Goal: Task Accomplishment & Management: Manage account settings

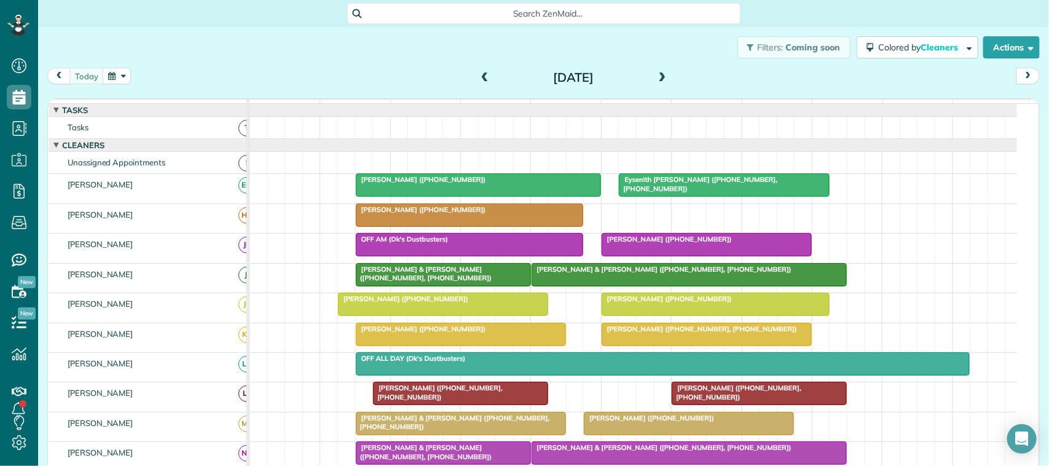
scroll to position [5, 5]
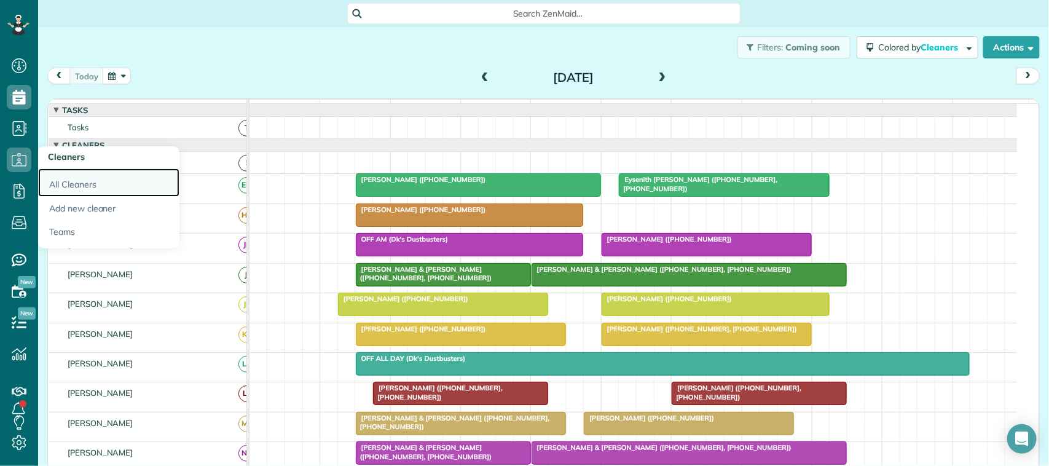
click at [62, 174] on link "All Cleaners" at bounding box center [108, 182] width 141 height 28
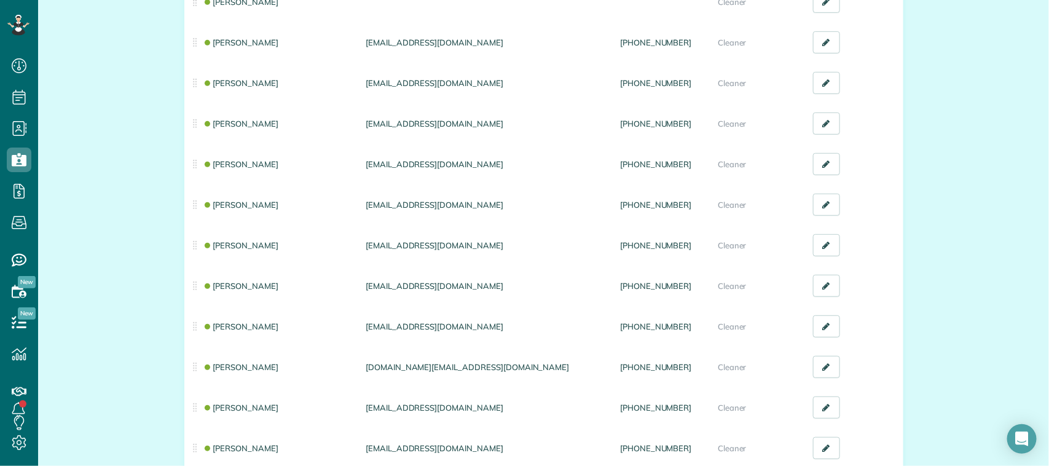
scroll to position [307, 0]
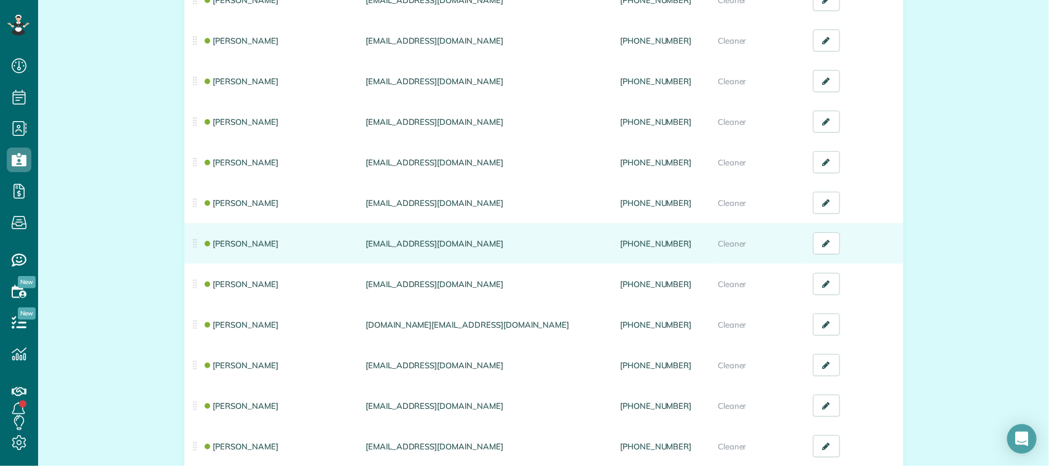
drag, startPoint x: 453, startPoint y: 243, endPoint x: 361, endPoint y: 240, distance: 92.8
click at [361, 240] on td "nicolenigh23@gmail.com" at bounding box center [488, 243] width 254 height 41
copy td "nicolenigh23@gmail.com"
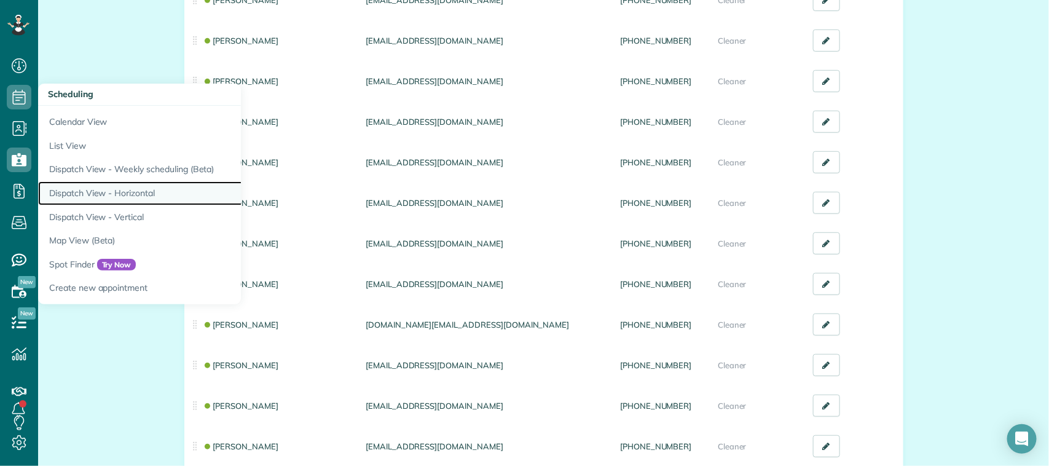
click at [119, 192] on link "Dispatch View - Horizontal" at bounding box center [191, 193] width 307 height 24
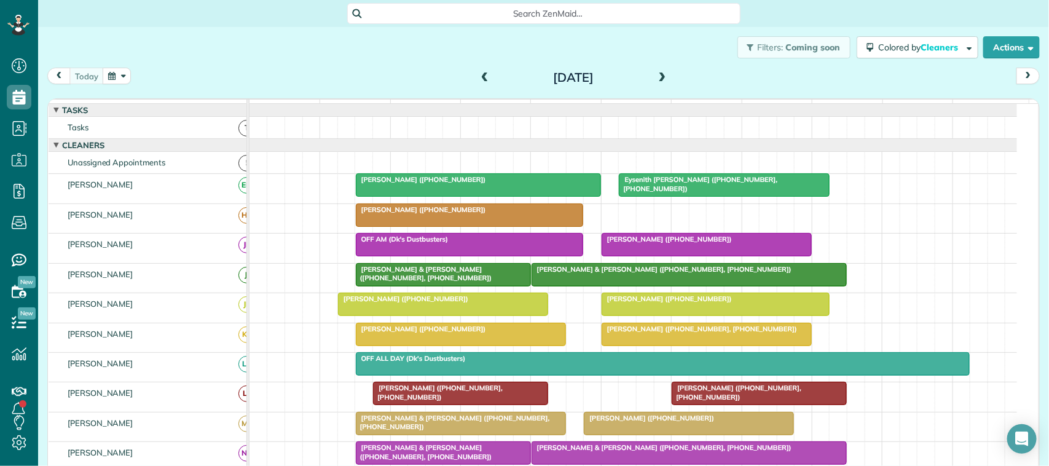
scroll to position [5, 5]
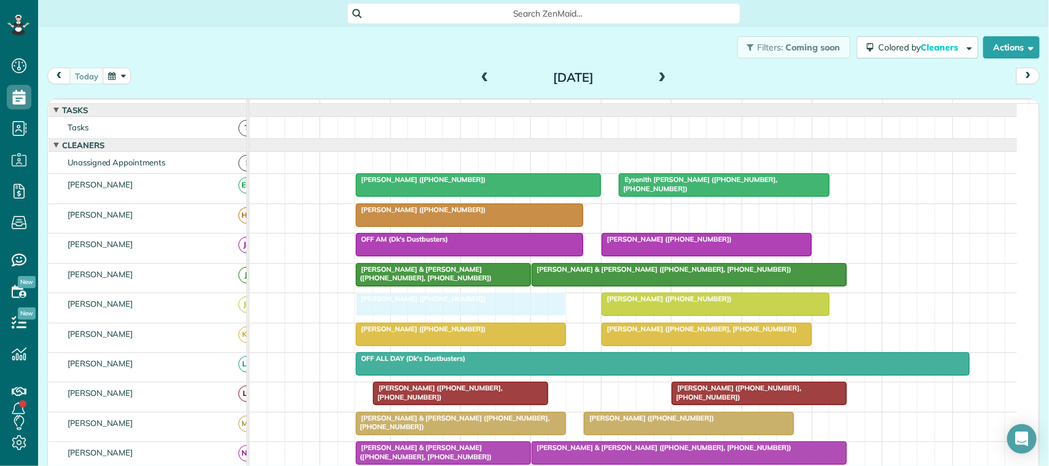
drag, startPoint x: 358, startPoint y: 323, endPoint x: 372, endPoint y: 327, distance: 14.8
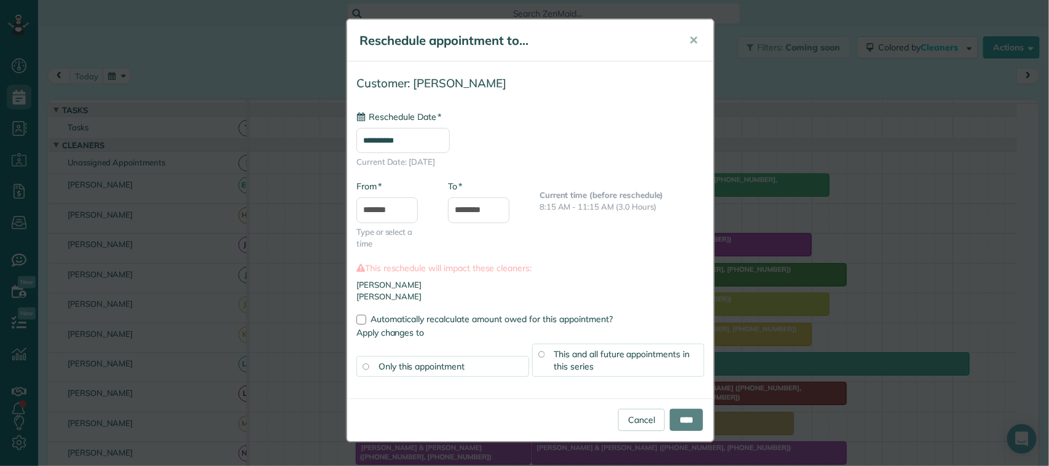
type input "**********"
click at [670, 425] on input "****" at bounding box center [686, 420] width 33 height 22
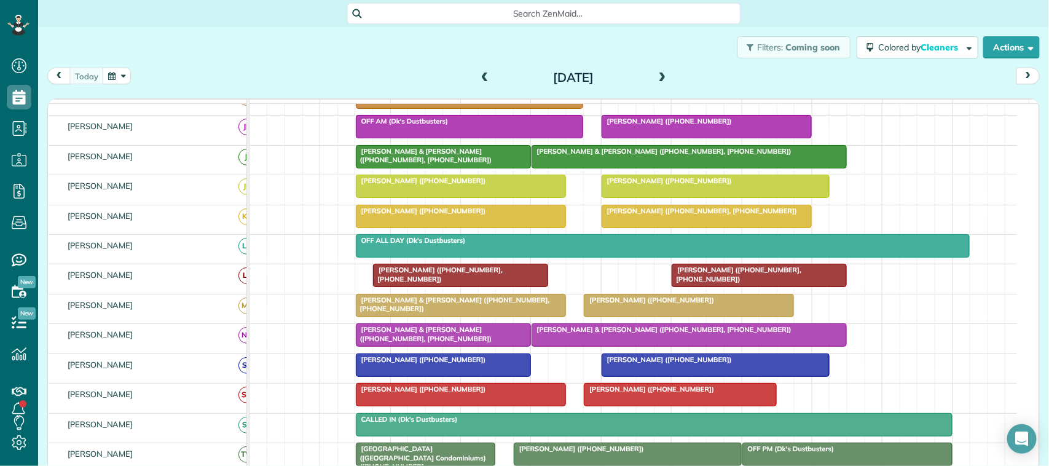
scroll to position [154, 0]
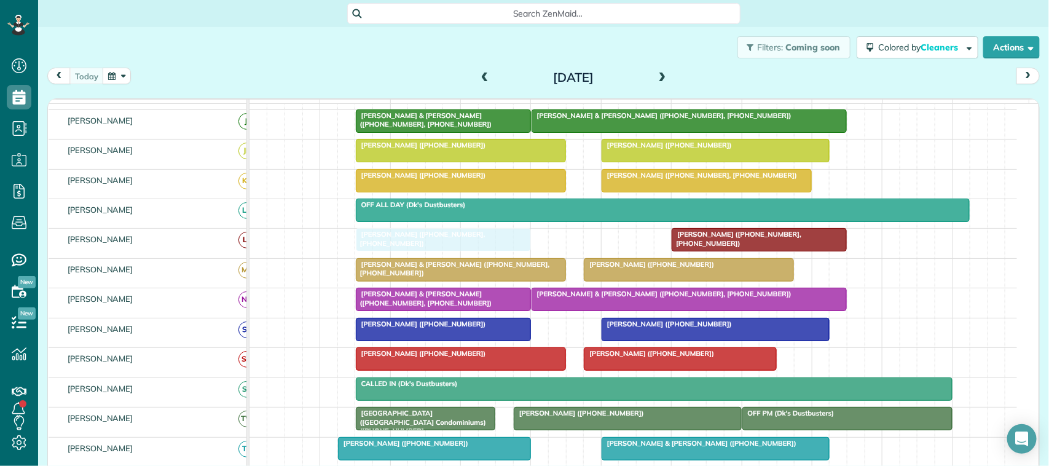
drag, startPoint x: 430, startPoint y: 259, endPoint x: 421, endPoint y: 257, distance: 9.4
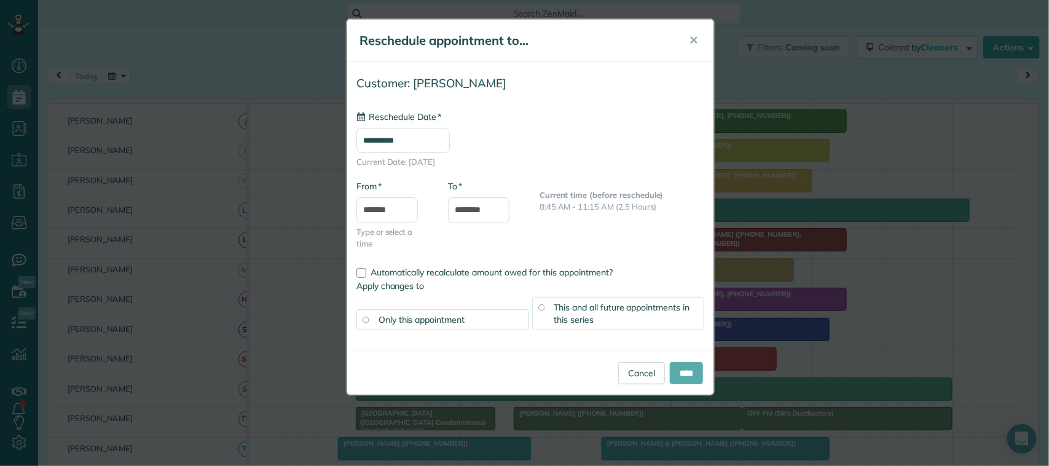
type input "**********"
click at [671, 372] on input "****" at bounding box center [686, 373] width 33 height 22
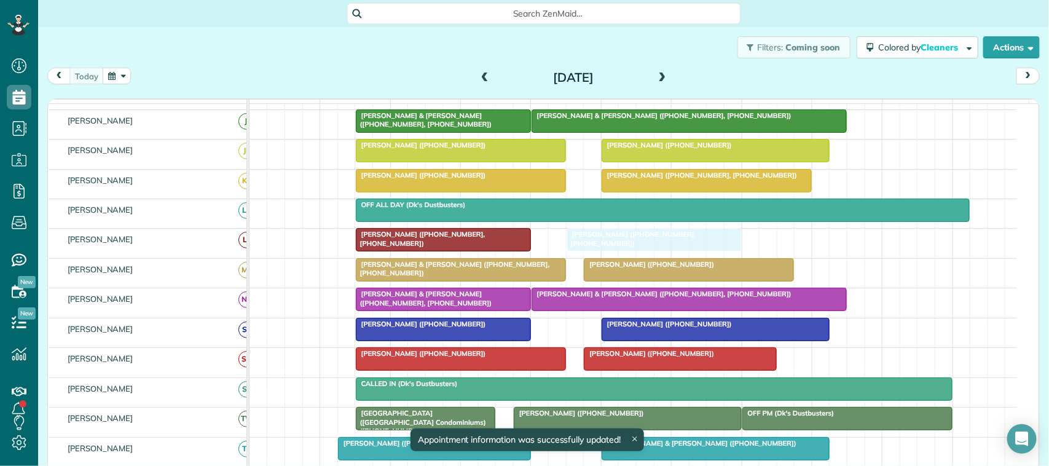
drag, startPoint x: 716, startPoint y: 260, endPoint x: 704, endPoint y: 257, distance: 12.7
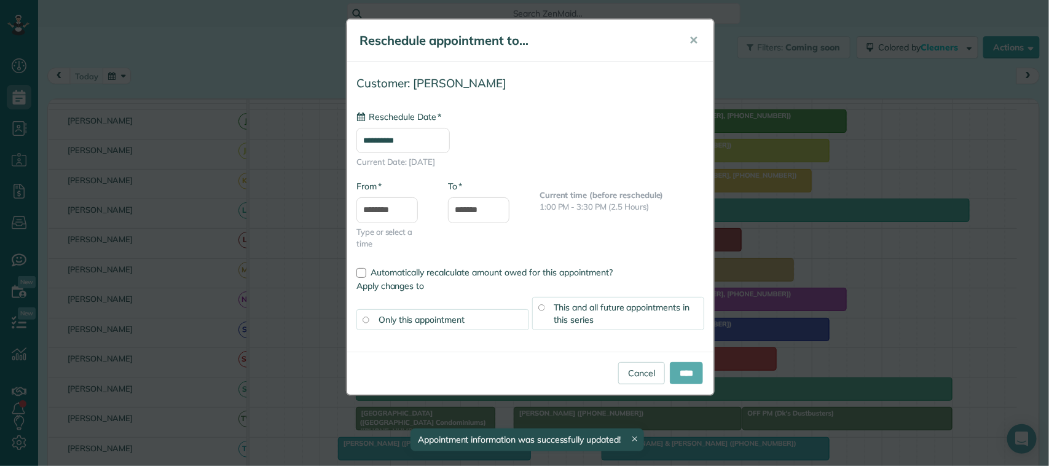
type input "**********"
click at [682, 372] on input "****" at bounding box center [686, 373] width 33 height 22
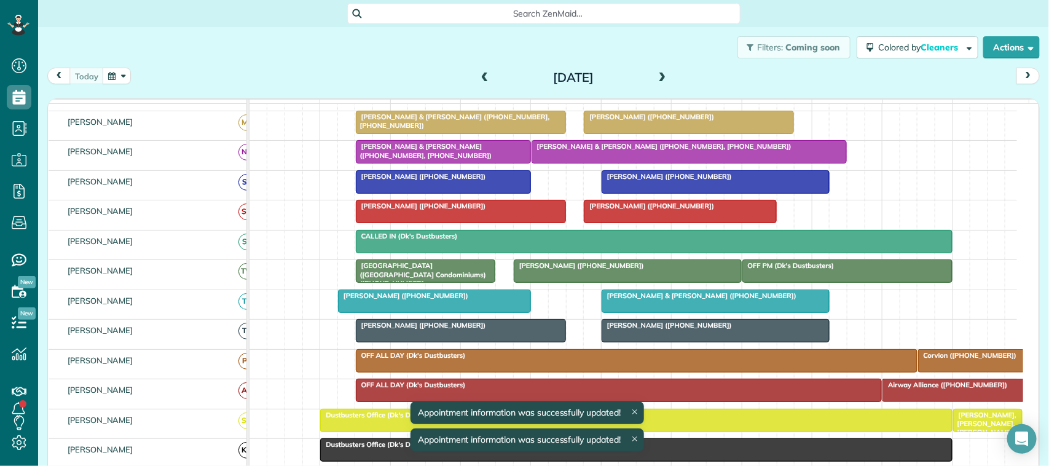
scroll to position [307, 0]
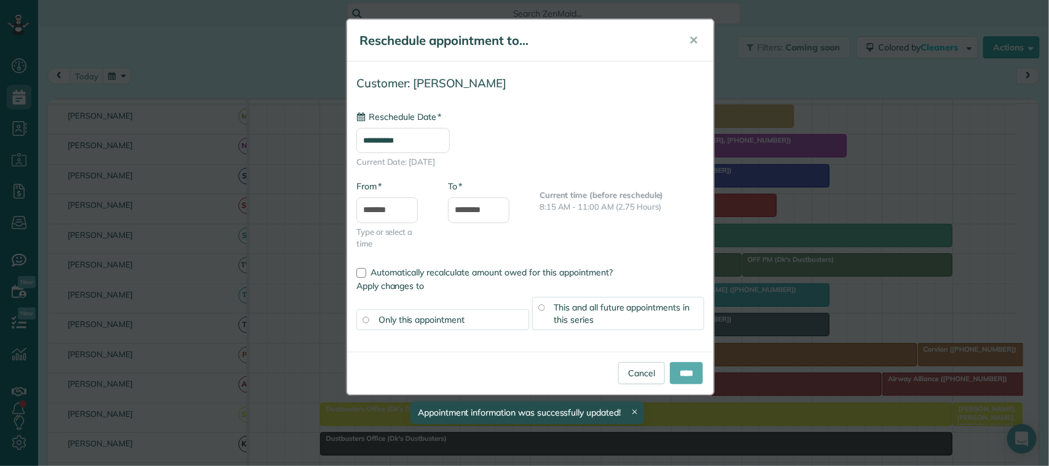
type input "**********"
click at [671, 372] on input "****" at bounding box center [686, 373] width 33 height 22
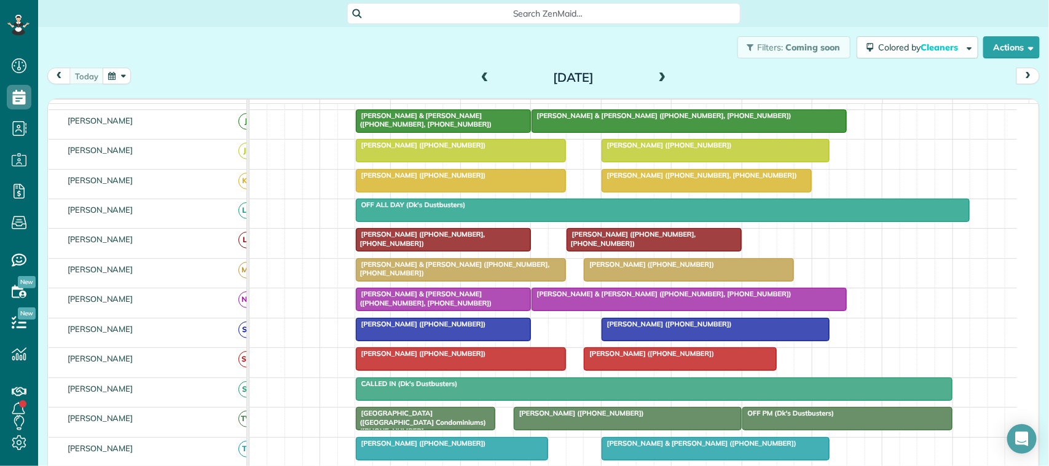
scroll to position [230, 0]
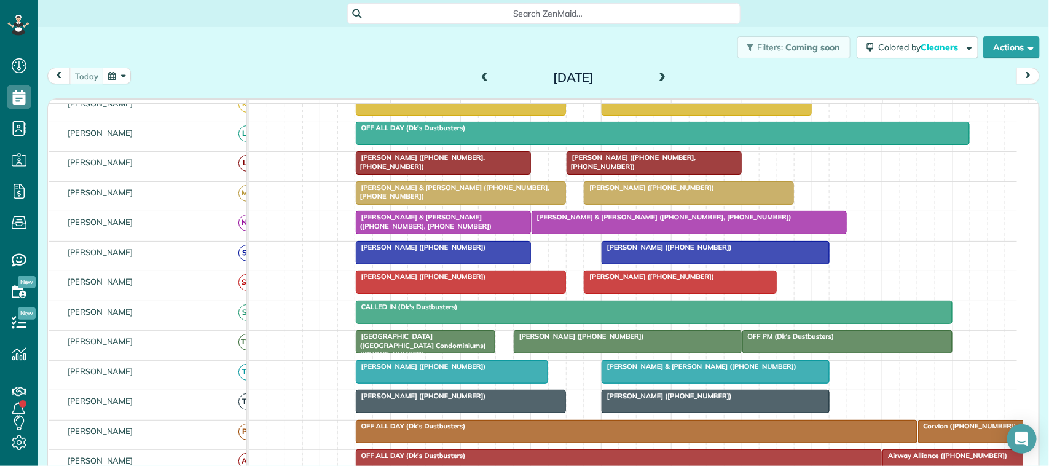
click at [397, 400] on span "[PERSON_NAME] ([PHONE_NUMBER])" at bounding box center [420, 395] width 131 height 9
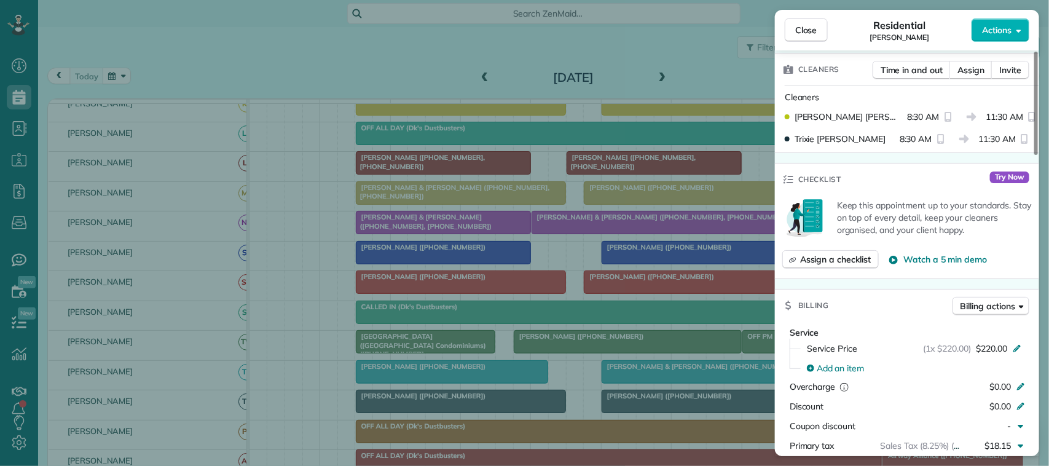
scroll to position [307, 0]
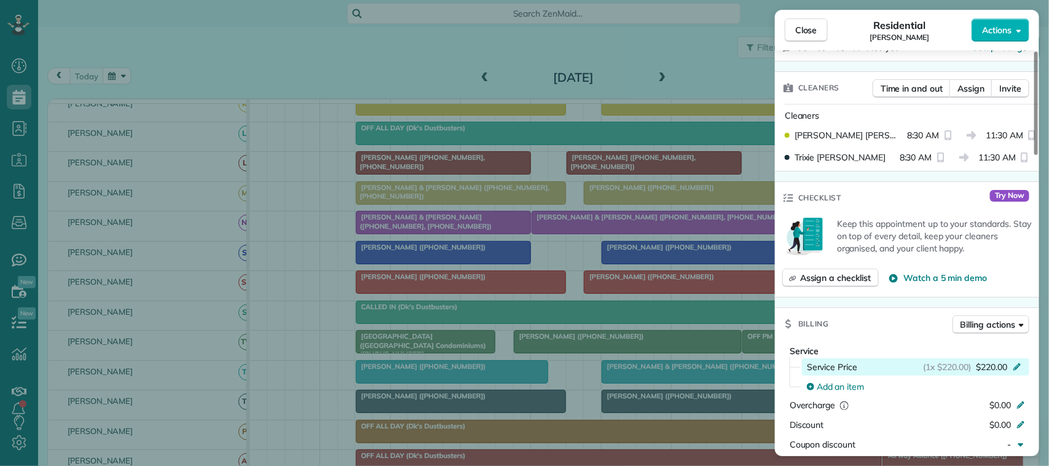
click at [987, 369] on span "$220.00" at bounding box center [991, 367] width 31 height 12
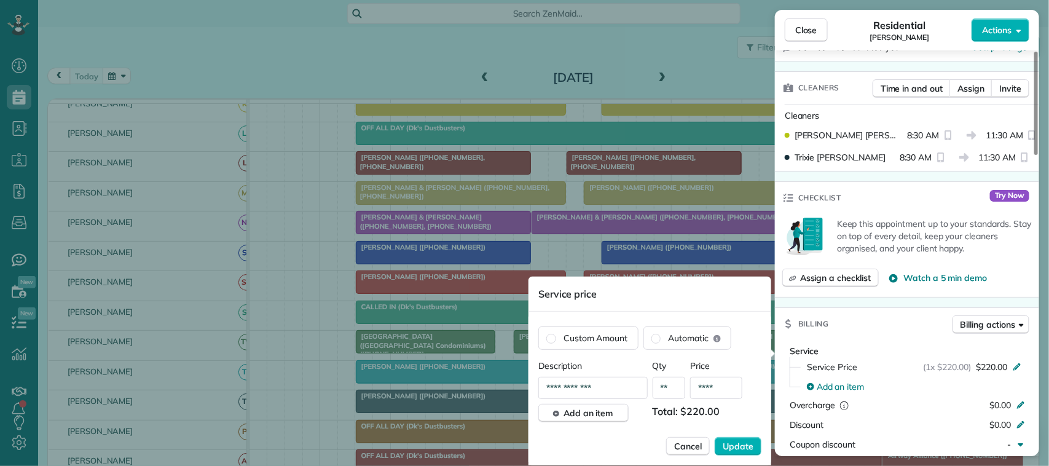
click at [721, 388] on input "****" at bounding box center [716, 388] width 52 height 22
type input "****"
click at [739, 447] on span "Update" at bounding box center [737, 446] width 31 height 12
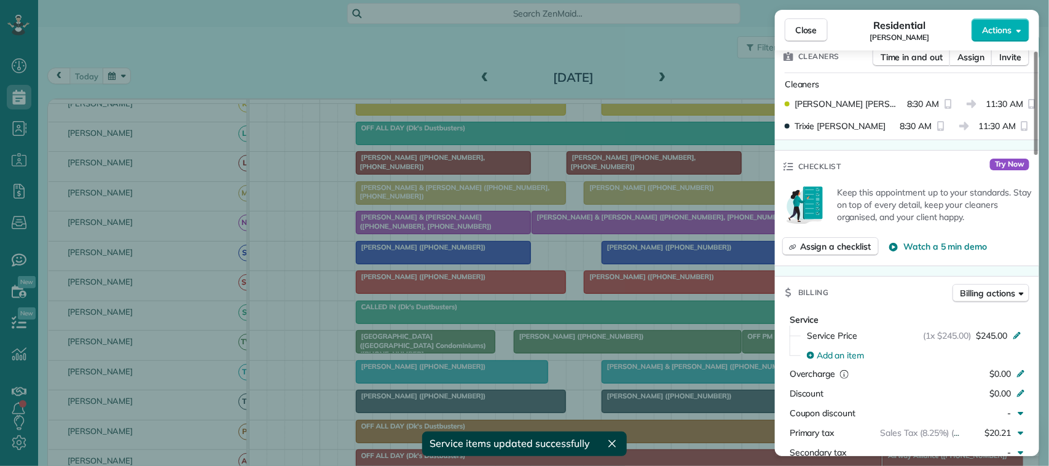
scroll to position [384, 0]
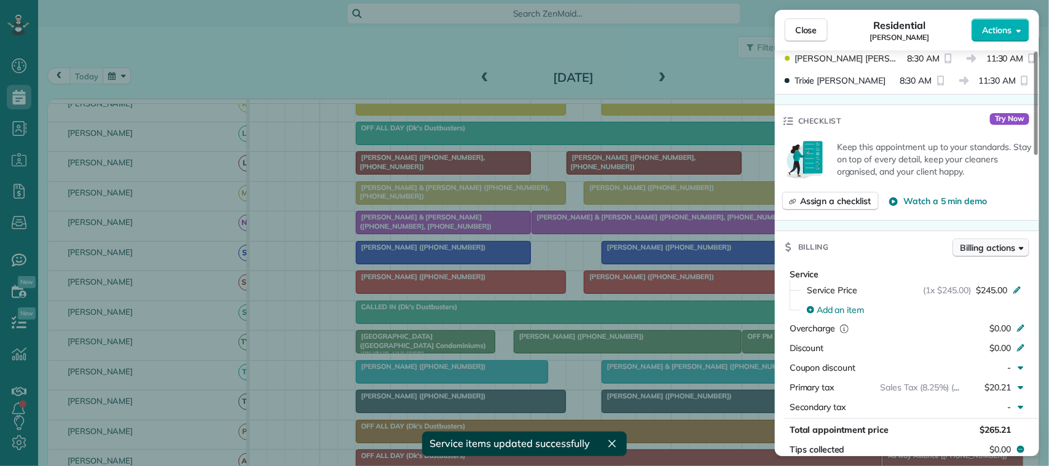
click at [1000, 252] on span "Billing actions" at bounding box center [987, 247] width 55 height 12
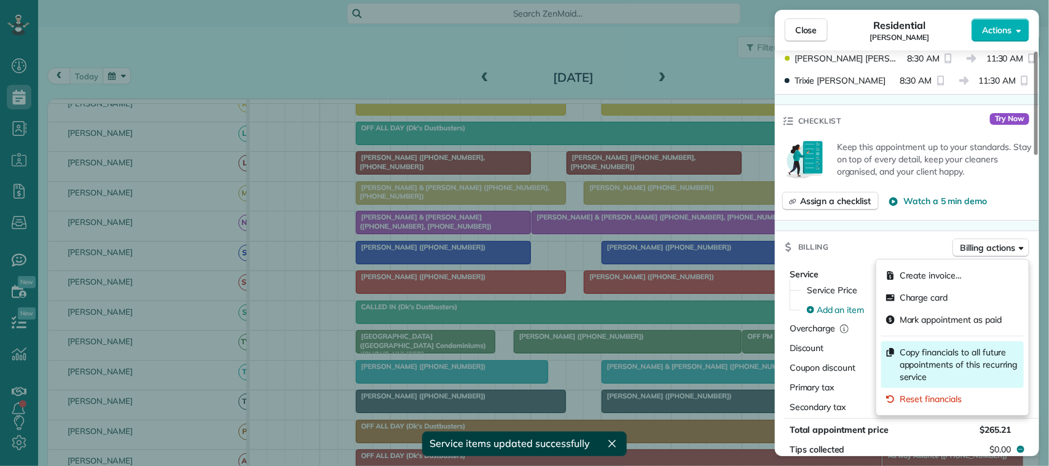
click at [975, 350] on span "Copy financials to all future appointments of this recurring service" at bounding box center [958, 364] width 119 height 37
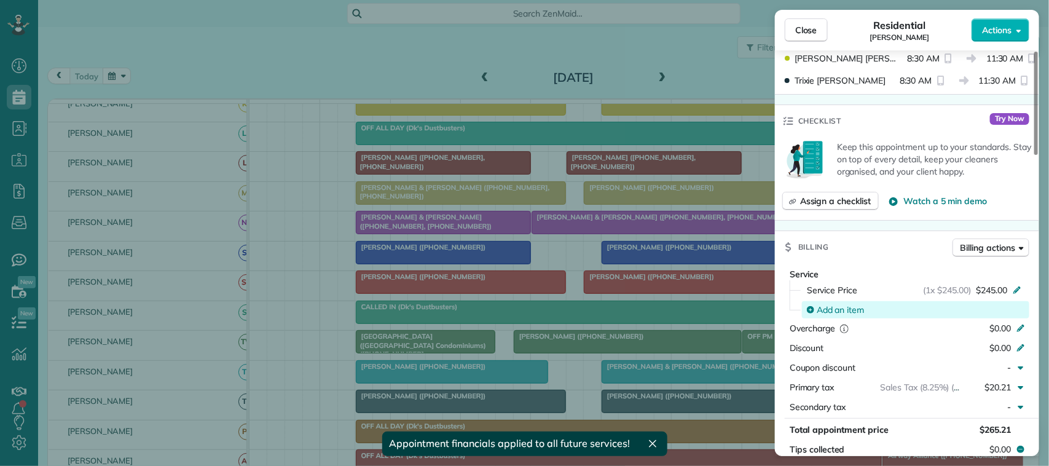
scroll to position [461, 0]
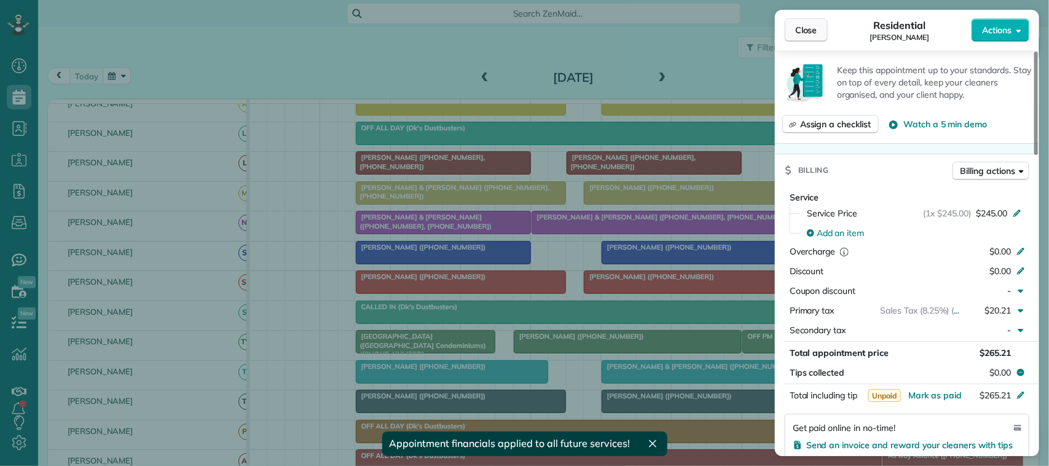
click at [811, 24] on span "Close" at bounding box center [806, 30] width 22 height 12
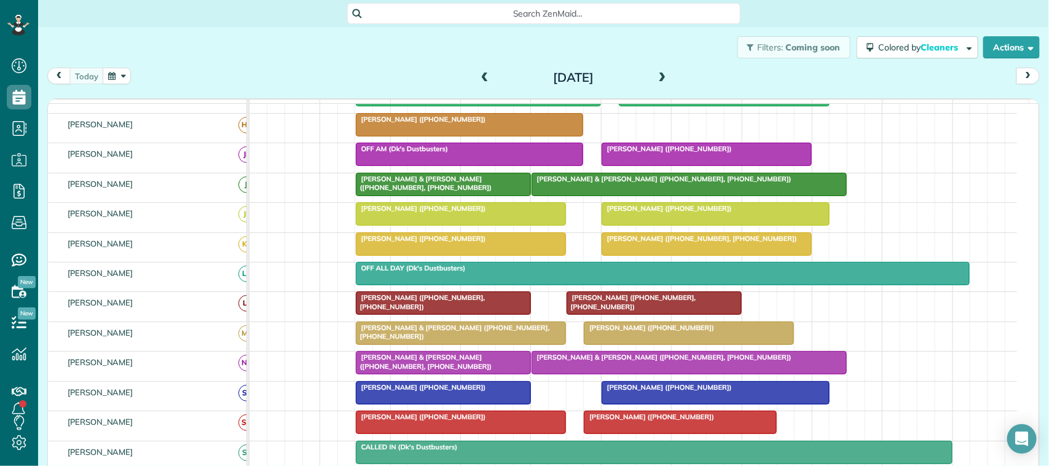
scroll to position [77, 0]
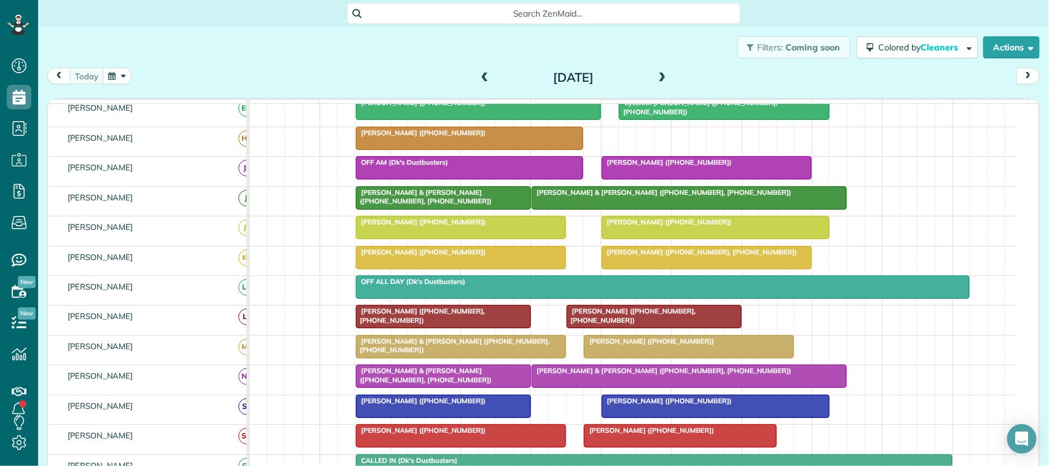
click at [381, 268] on div at bounding box center [460, 257] width 209 height 22
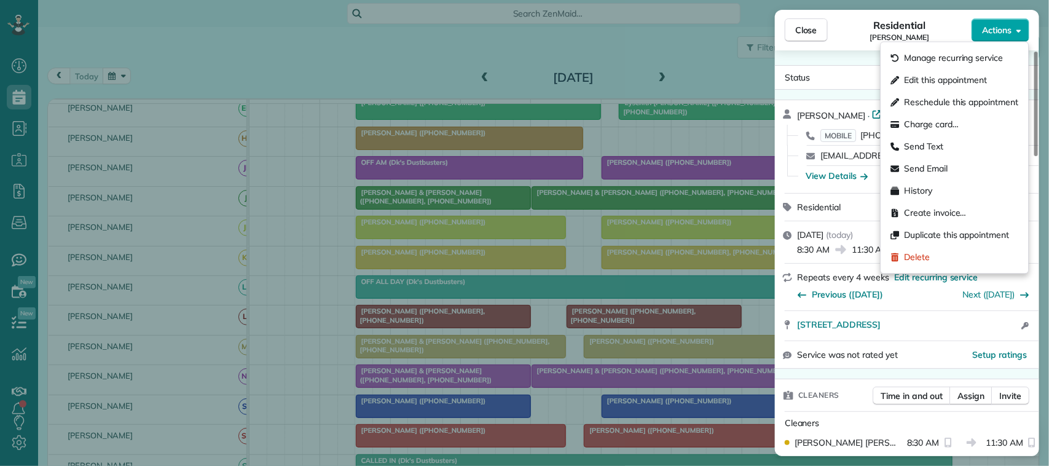
click at [994, 29] on span "Actions" at bounding box center [996, 30] width 29 height 12
click at [965, 146] on div "Send Text" at bounding box center [955, 147] width 138 height 22
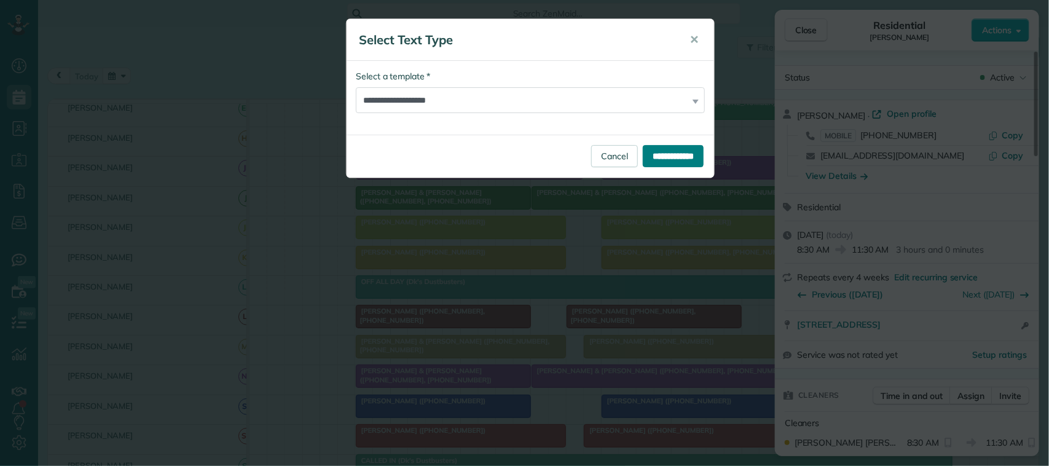
click at [653, 158] on input "**********" at bounding box center [673, 156] width 61 height 22
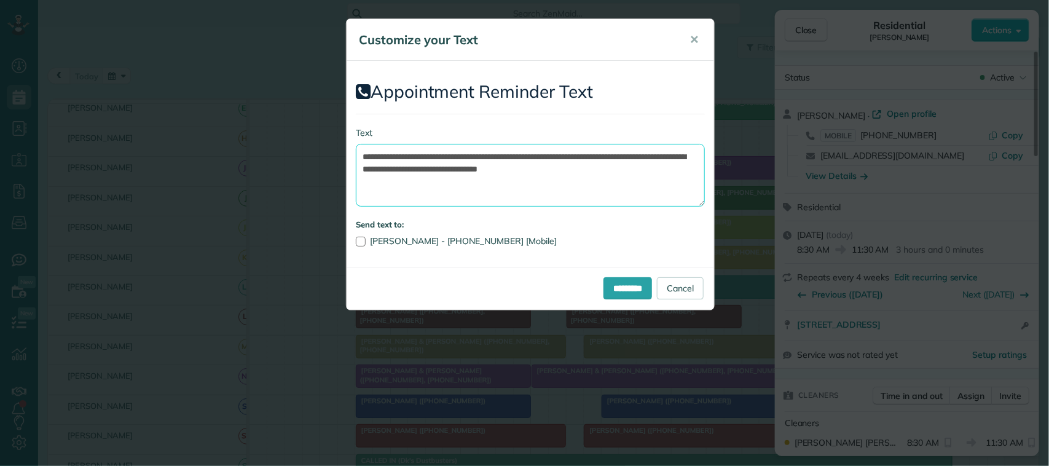
drag, startPoint x: 632, startPoint y: 170, endPoint x: 630, endPoint y: 163, distance: 7.5
click at [630, 163] on textarea "**********" at bounding box center [530, 175] width 349 height 63
drag, startPoint x: 560, startPoint y: 157, endPoint x: 435, endPoint y: 158, distance: 125.3
click at [435, 158] on textarea "**********" at bounding box center [530, 175] width 349 height 63
click at [533, 164] on textarea "**********" at bounding box center [530, 175] width 349 height 63
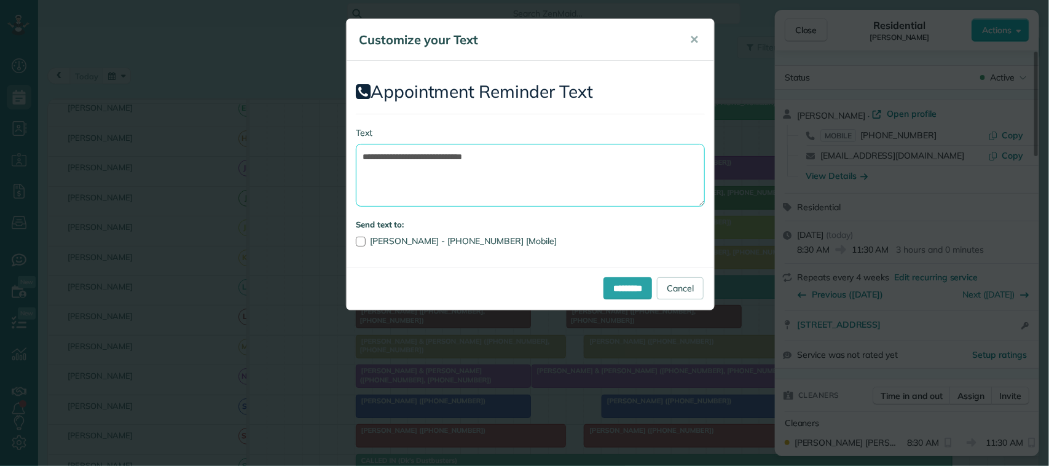
click at [534, 161] on textarea "**********" at bounding box center [530, 175] width 349 height 63
type textarea "**********"
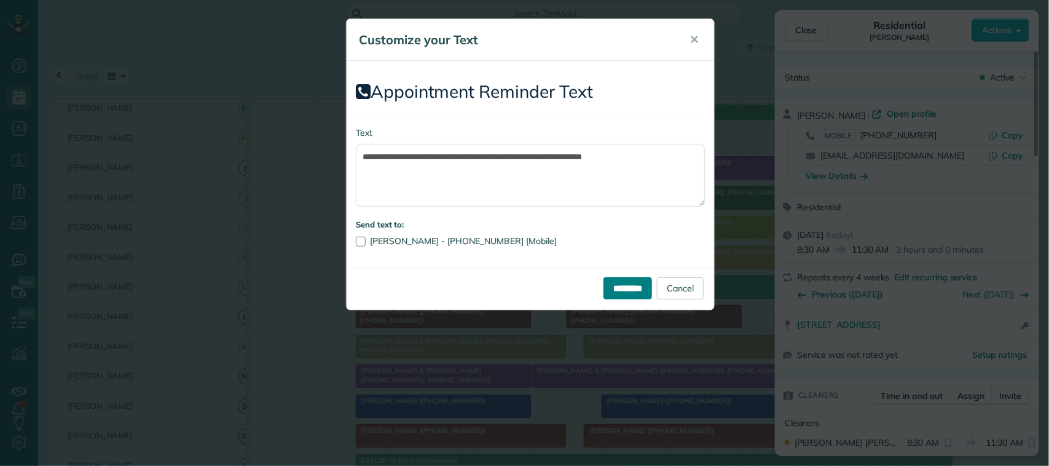
click at [619, 293] on input "*********" at bounding box center [627, 288] width 49 height 22
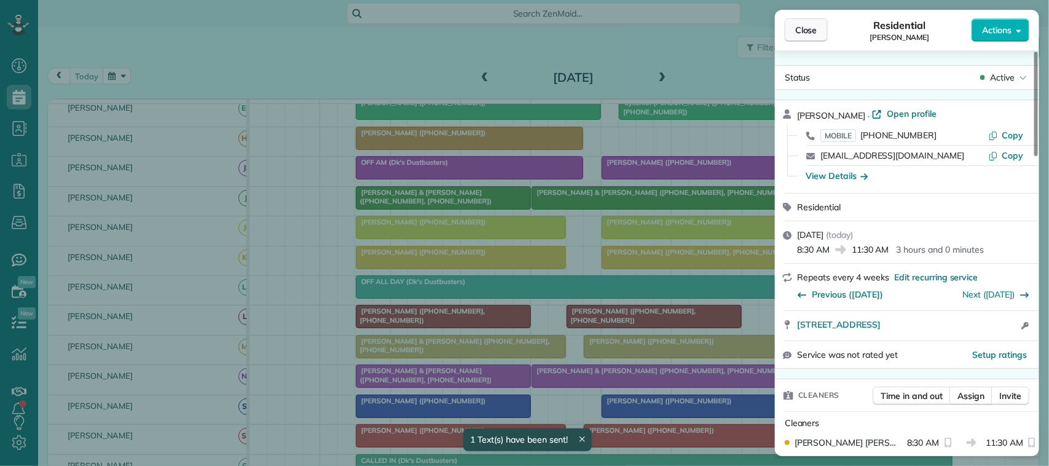
click at [818, 32] on button "Close" at bounding box center [805, 29] width 43 height 23
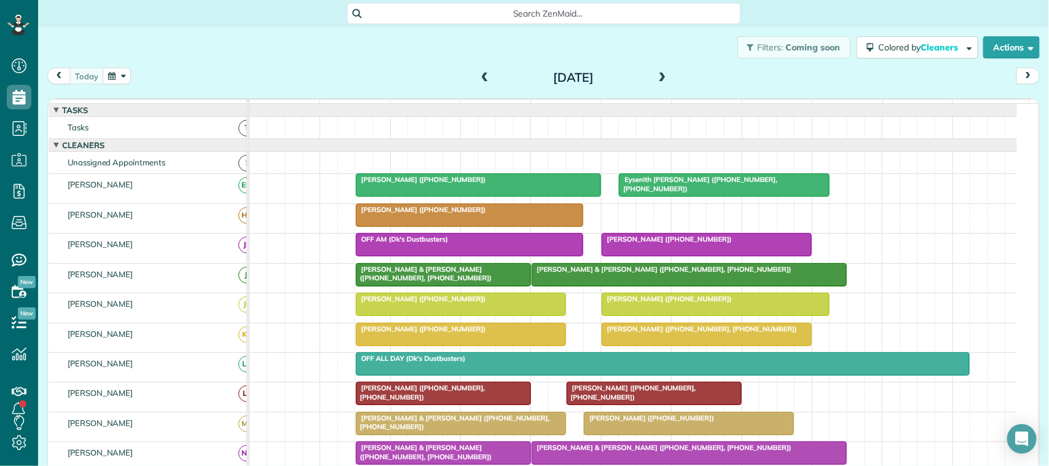
click at [655, 77] on span at bounding box center [662, 77] width 14 height 11
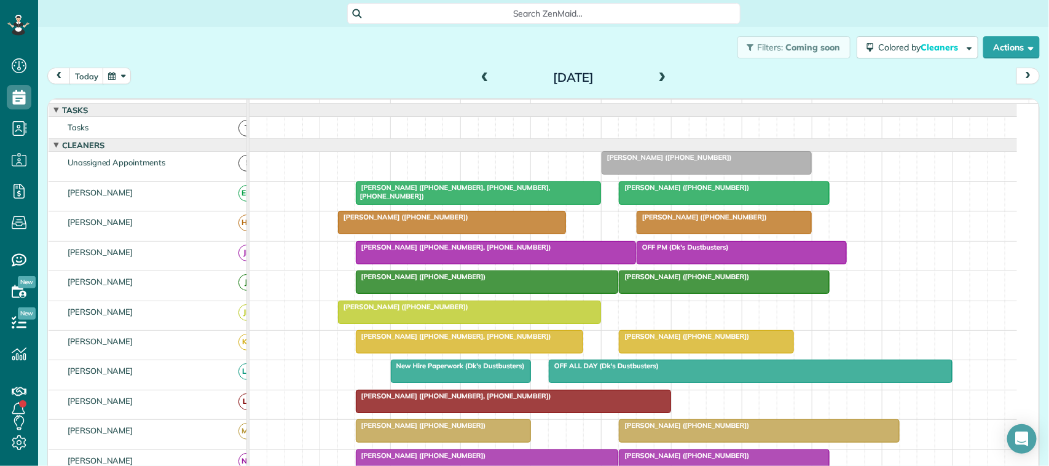
click at [483, 79] on span at bounding box center [485, 77] width 14 height 11
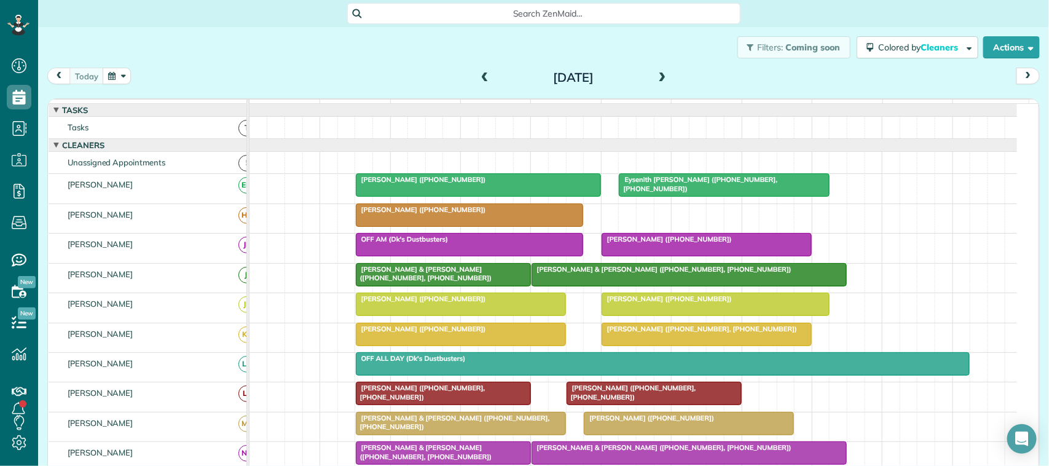
click at [501, 196] on div at bounding box center [478, 185] width 244 height 22
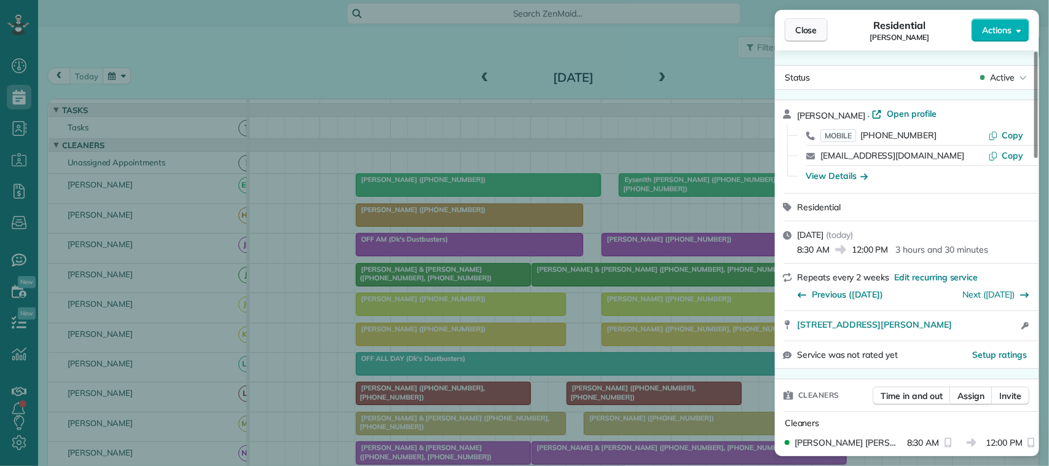
click at [803, 26] on span "Close" at bounding box center [806, 30] width 22 height 12
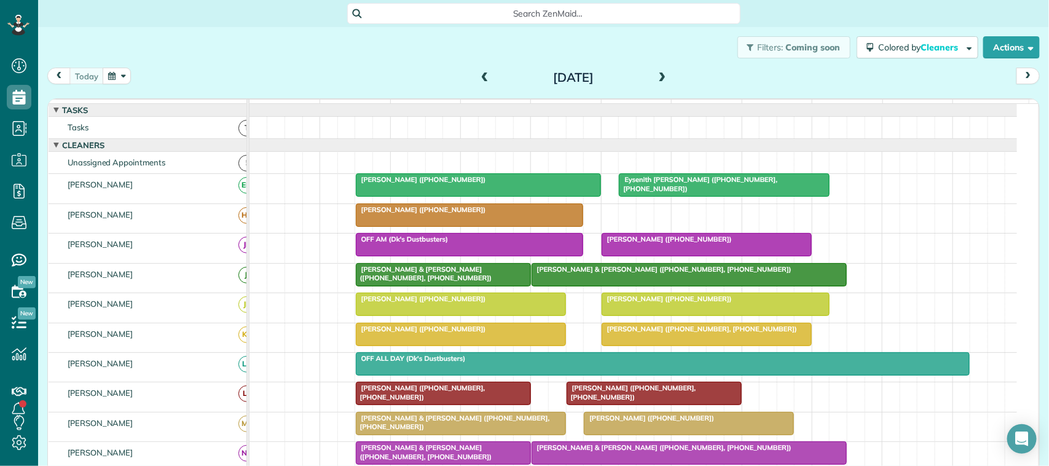
click at [536, 184] on div "[PERSON_NAME] ([PHONE_NUMBER])" at bounding box center [478, 179] width 238 height 9
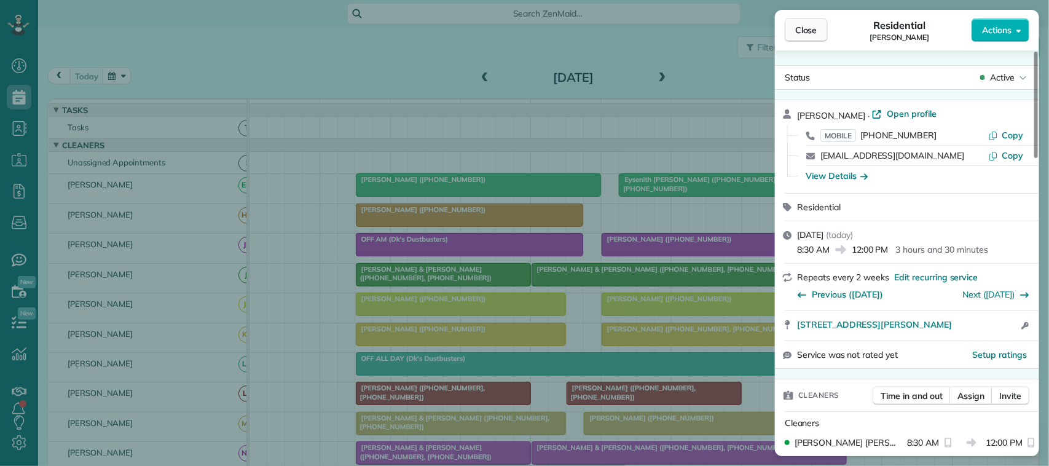
click at [796, 34] on span "Close" at bounding box center [806, 30] width 22 height 12
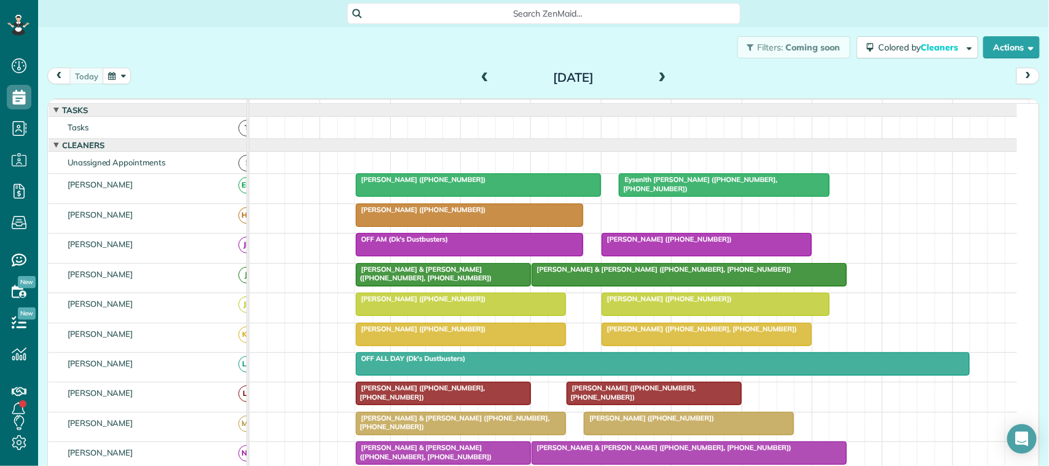
click at [541, 196] on div at bounding box center [478, 185] width 244 height 22
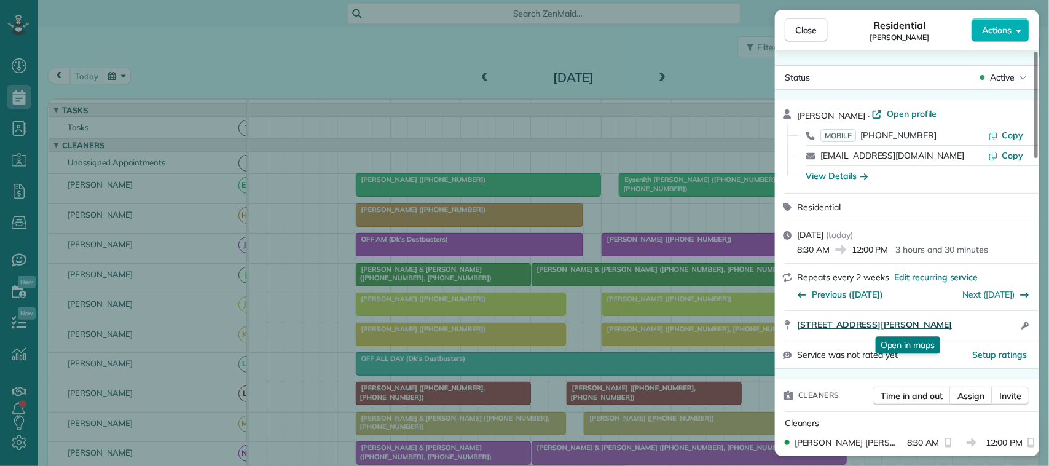
click at [917, 324] on span "15403 Greenleaf Lane Houston TX 77062" at bounding box center [874, 324] width 155 height 12
drag, startPoint x: 787, startPoint y: 23, endPoint x: 788, endPoint y: 31, distance: 8.0
click at [787, 23] on button "Close" at bounding box center [805, 29] width 43 height 23
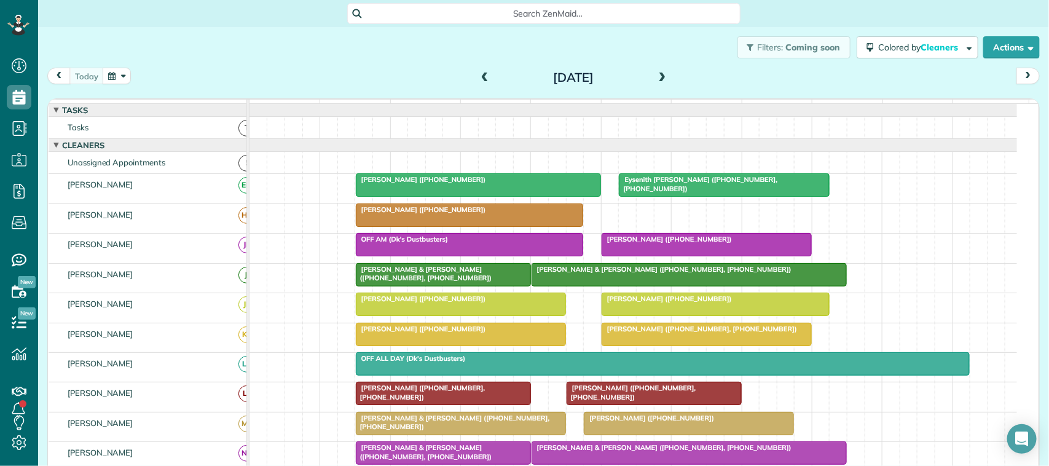
click at [724, 192] on span "Eysenith [PERSON_NAME] ([PHONE_NUMBER], [PHONE_NUMBER])" at bounding box center [697, 183] width 159 height 17
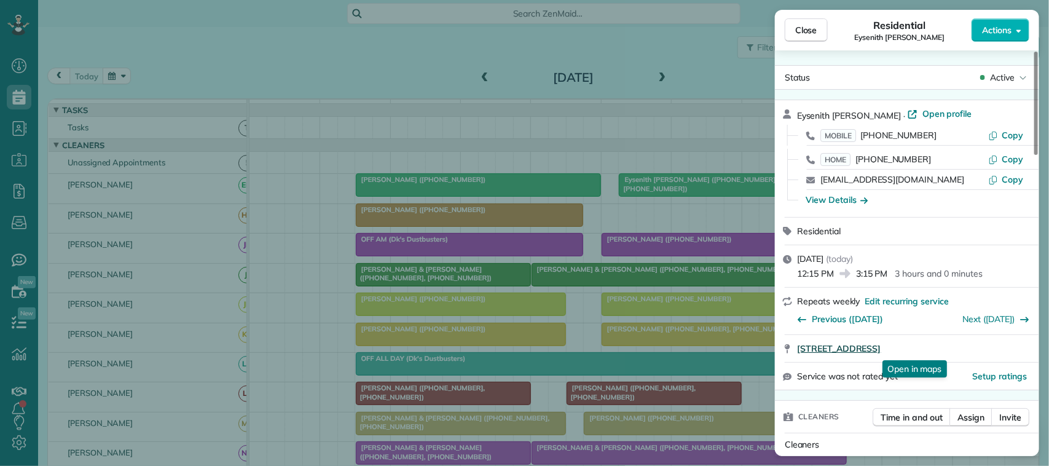
drag, startPoint x: 794, startPoint y: 350, endPoint x: 974, endPoint y: 348, distance: 180.0
click at [974, 348] on div "1602 Emerald Lake Court Houston TX 77062 Open in maps Open in maps" at bounding box center [907, 348] width 264 height 27
click at [817, 31] on button "Close" at bounding box center [805, 29] width 43 height 23
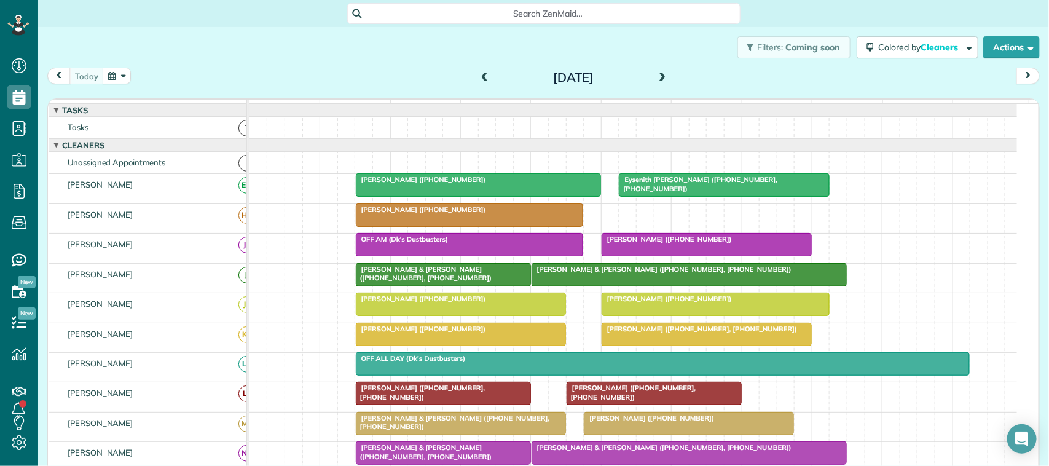
click at [303, 71] on div "today Tuesday Sep 16, 2025" at bounding box center [543, 79] width 992 height 23
click at [726, 192] on span "Eysenith [PERSON_NAME] ([PHONE_NUMBER], [PHONE_NUMBER])" at bounding box center [697, 183] width 159 height 17
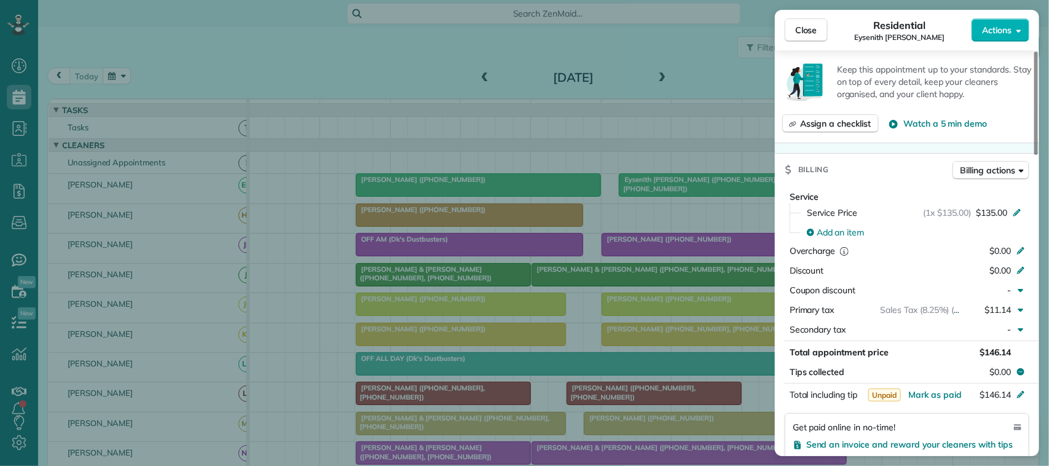
scroll to position [614, 0]
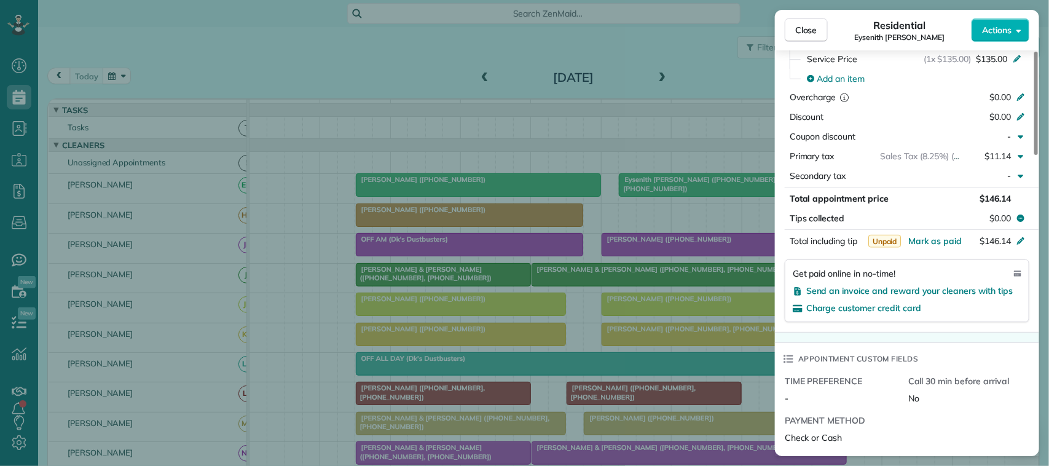
click at [1003, 211] on div "Total appointment price $146.14 Tips collected $0.00" at bounding box center [907, 208] width 264 height 37
click at [1001, 217] on span "$0.00" at bounding box center [1000, 218] width 22 height 12
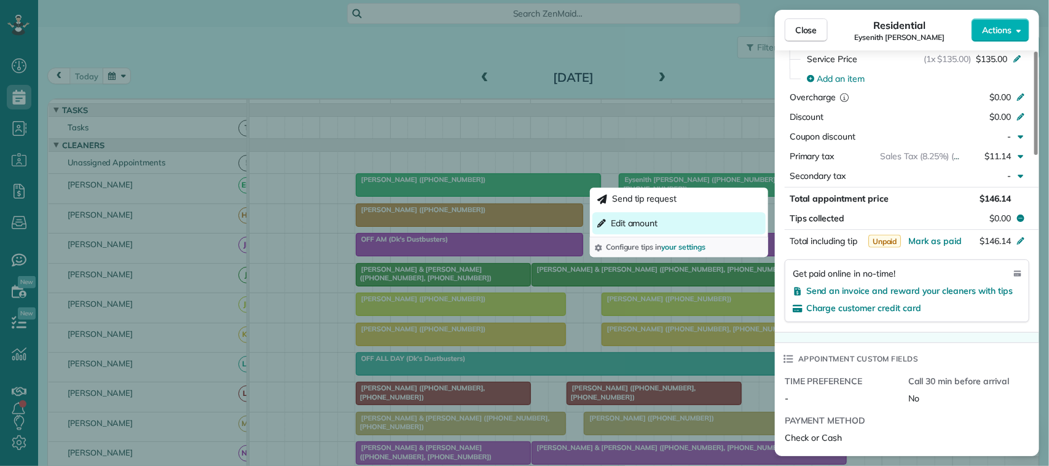
click at [708, 227] on button "Edit amount" at bounding box center [678, 223] width 173 height 22
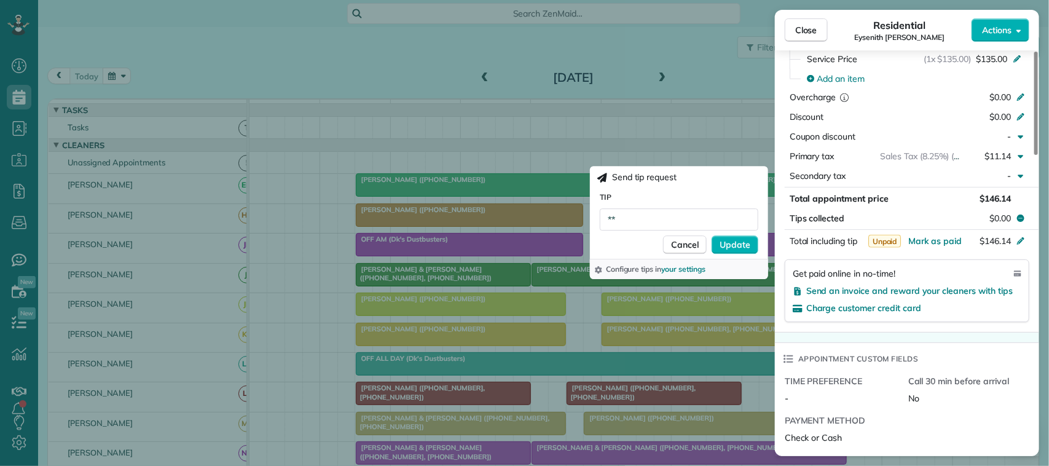
click at [662, 232] on div "Tip ** Cancel Update" at bounding box center [679, 221] width 178 height 63
click at [664, 221] on input "**" at bounding box center [679, 219] width 158 height 22
type input "*****"
click at [741, 251] on button "Update" at bounding box center [734, 244] width 47 height 18
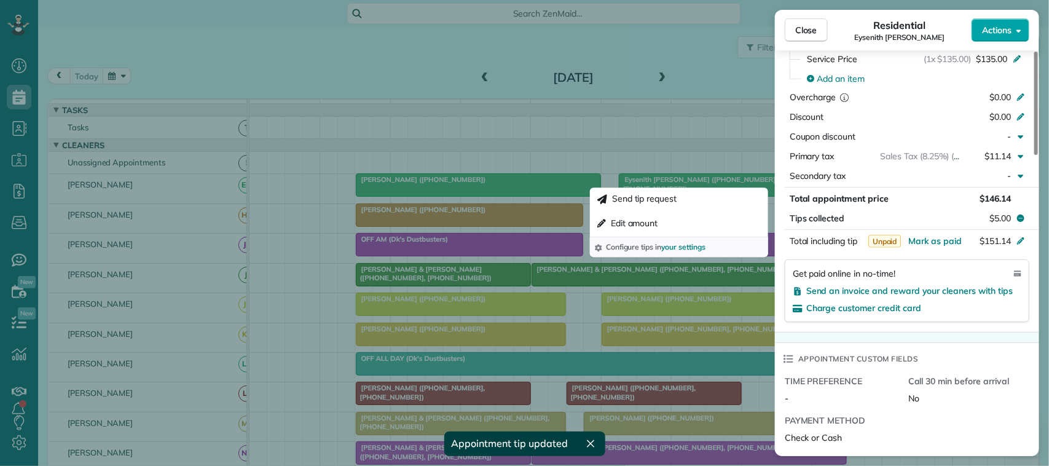
click at [993, 41] on button "Actions" at bounding box center [1000, 29] width 58 height 23
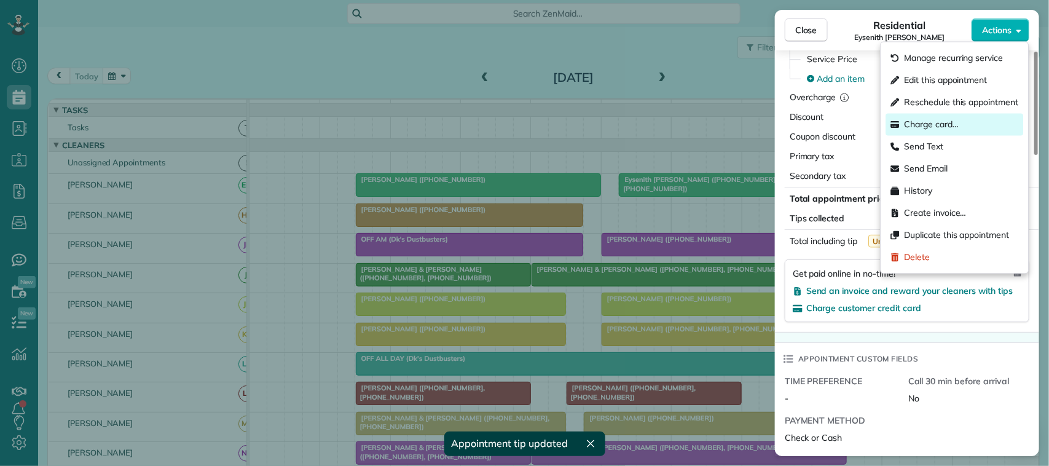
click at [960, 123] on div "Charge card…" at bounding box center [955, 125] width 138 height 22
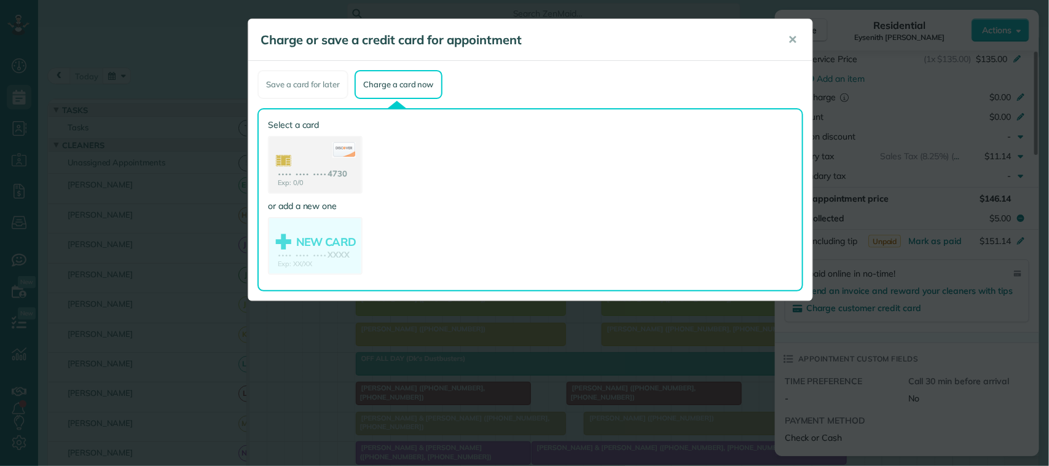
click at [337, 163] on use at bounding box center [315, 166] width 92 height 58
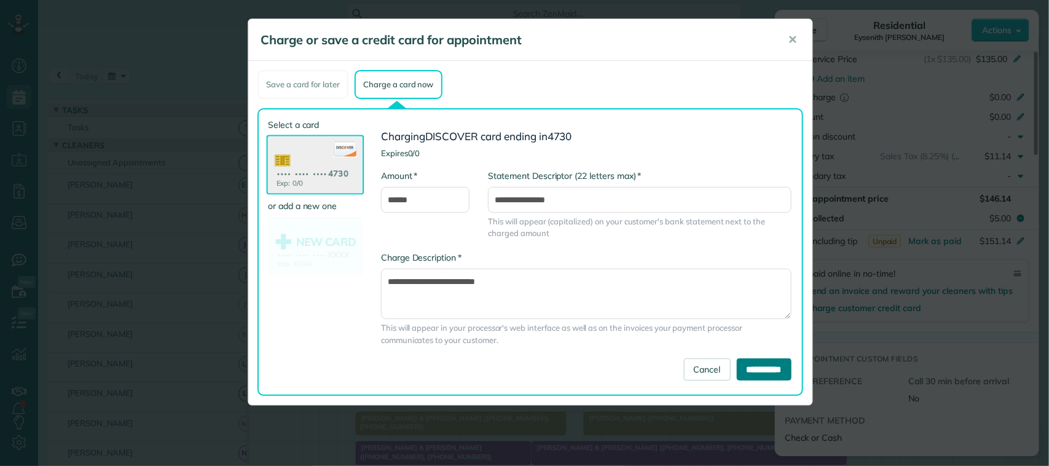
click at [737, 366] on input "**********" at bounding box center [764, 369] width 55 height 22
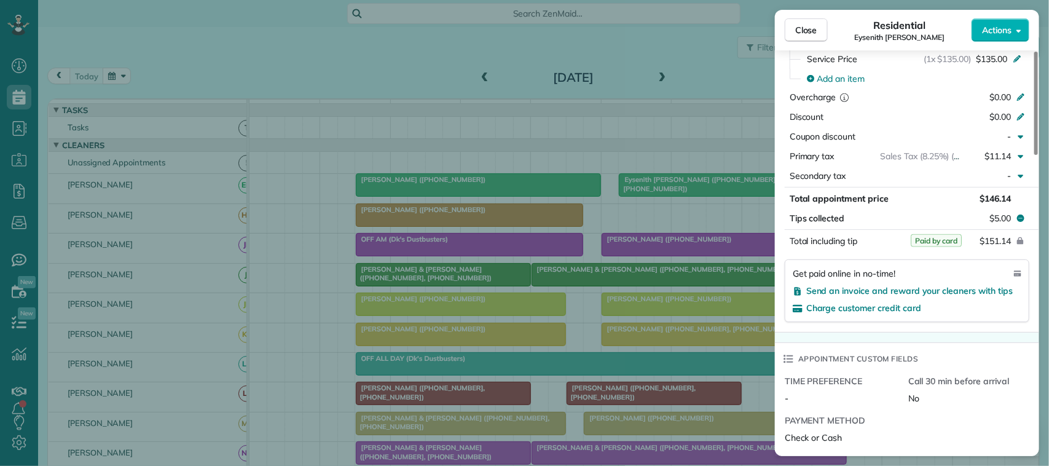
click at [830, 23] on div "Residential Eysenith Gongora" at bounding box center [899, 30] width 144 height 25
click at [812, 31] on span "Close" at bounding box center [806, 30] width 22 height 12
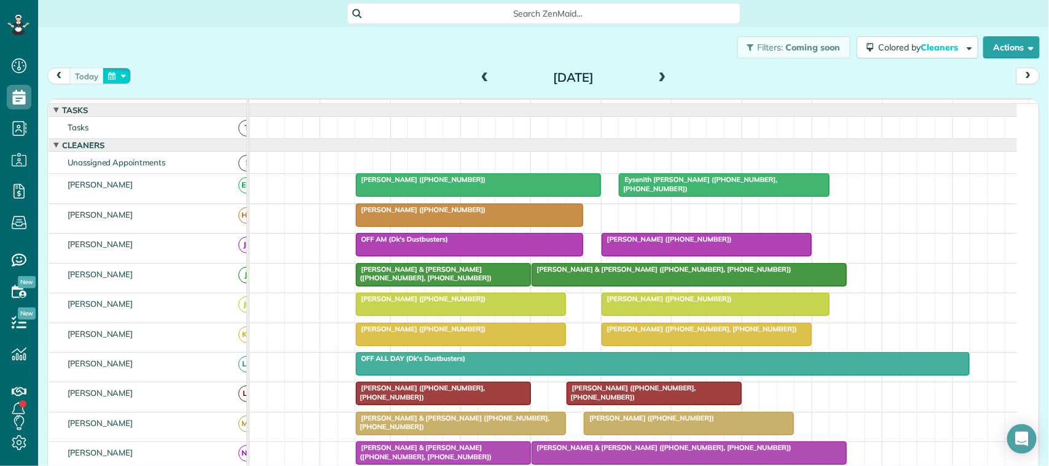
click at [125, 72] on button "button" at bounding box center [117, 76] width 28 height 17
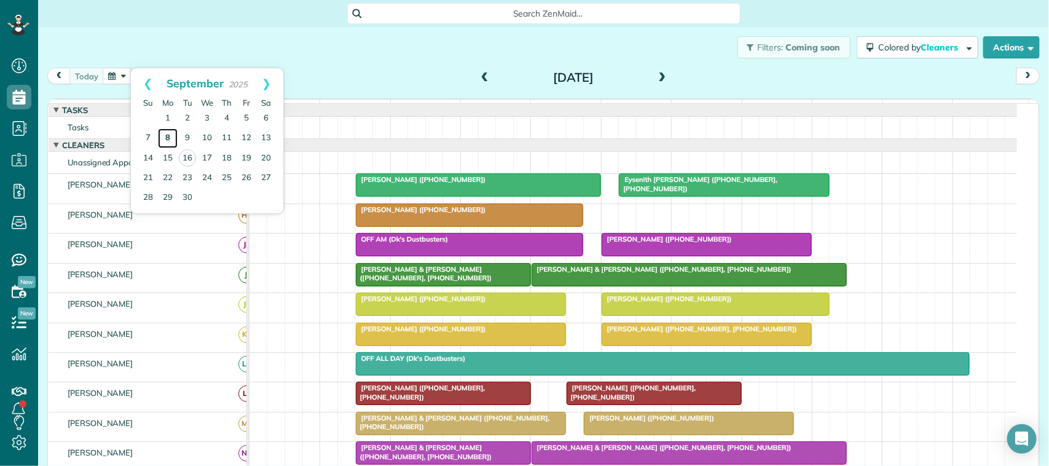
click at [170, 139] on link "8" at bounding box center [168, 138] width 20 height 20
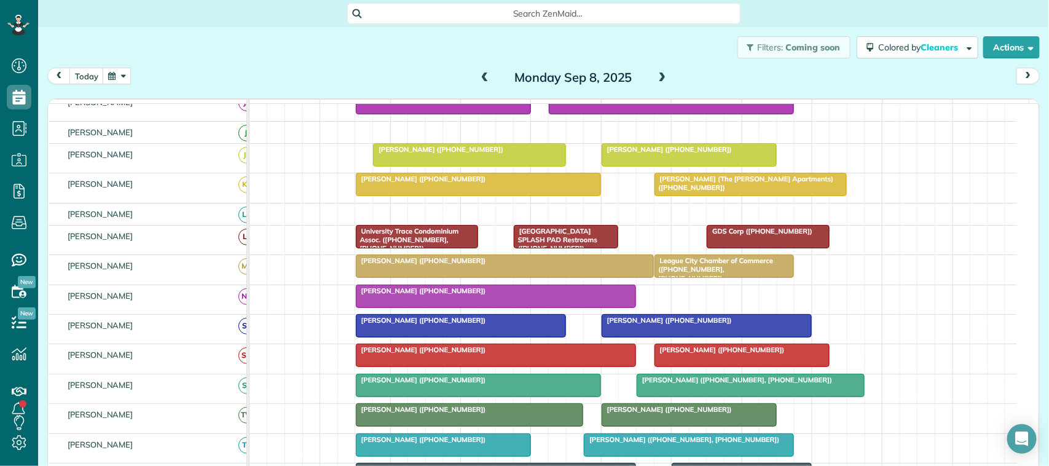
scroll to position [154, 0]
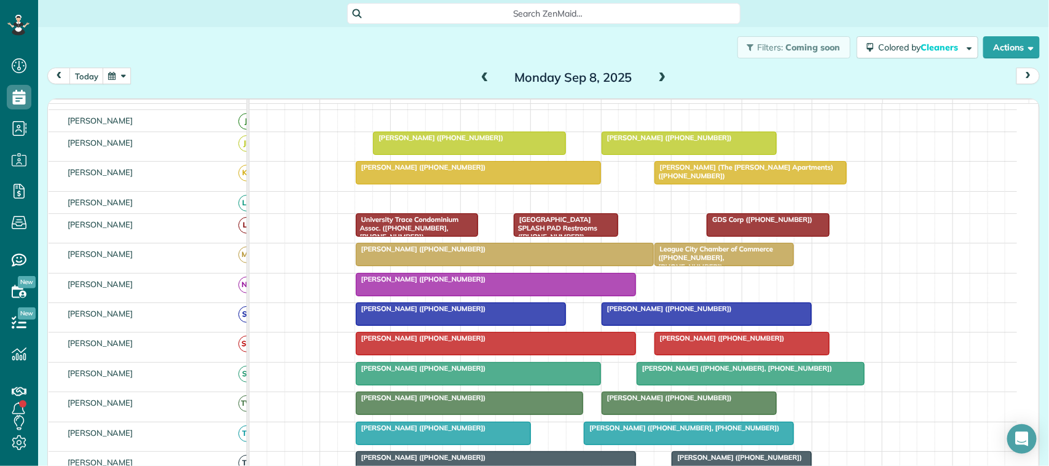
click at [444, 295] on div at bounding box center [496, 284] width 280 height 22
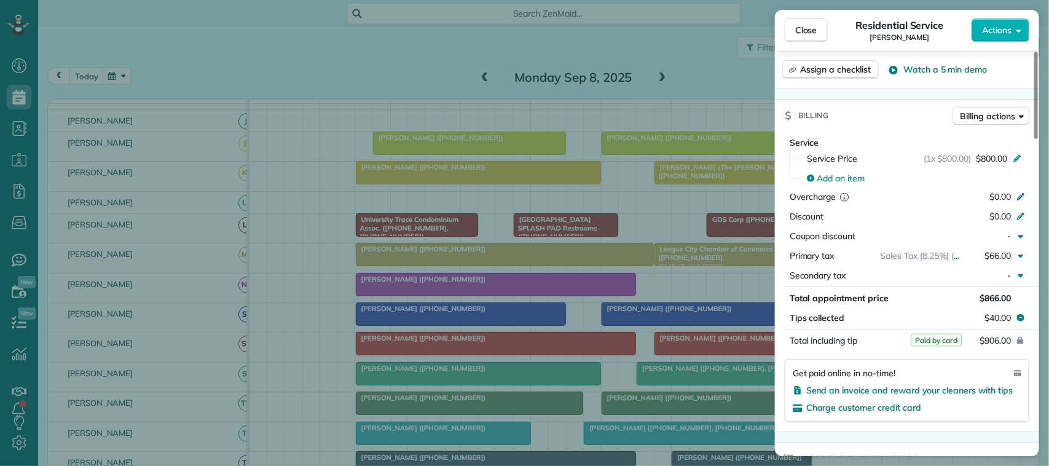
scroll to position [538, 0]
click at [825, 26] on button "Close" at bounding box center [805, 29] width 43 height 23
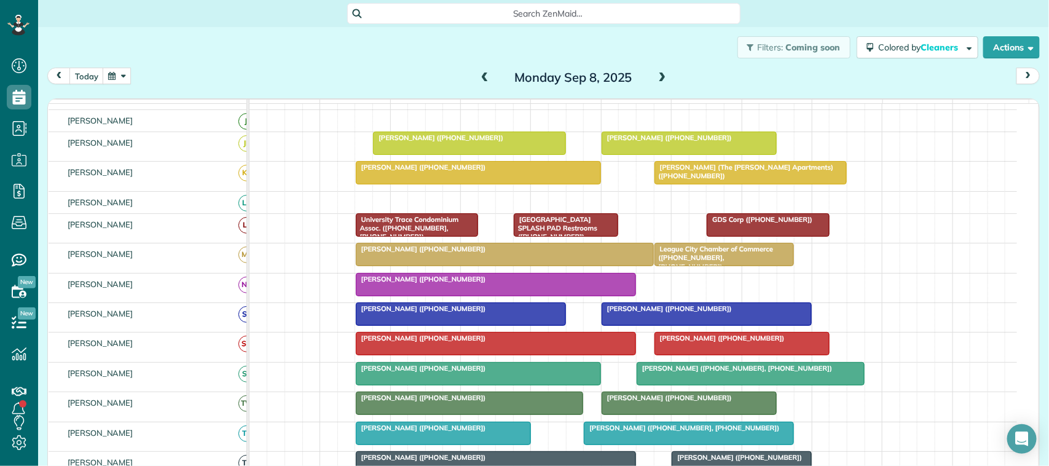
click at [114, 79] on button "button" at bounding box center [117, 76] width 28 height 17
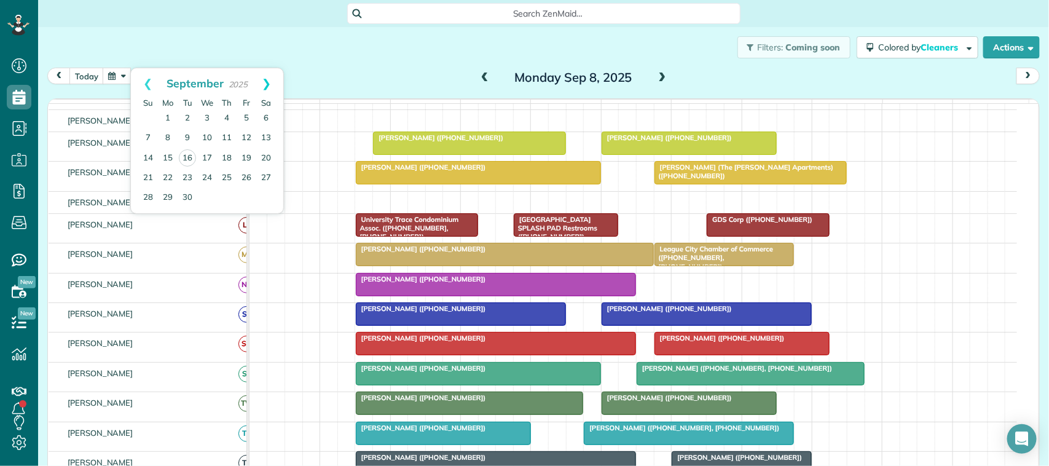
click at [262, 87] on link "Next" at bounding box center [266, 83] width 34 height 31
click at [164, 137] on link "6" at bounding box center [168, 138] width 20 height 20
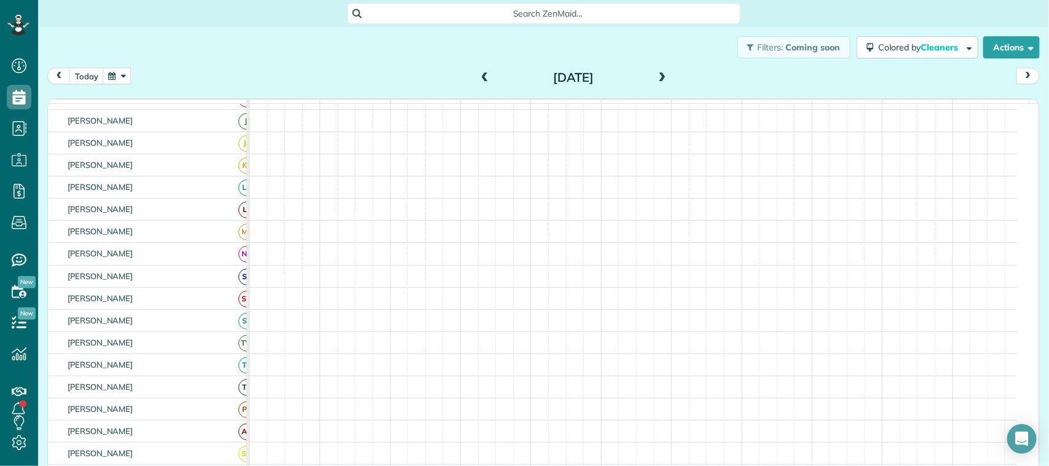
scroll to position [251, 0]
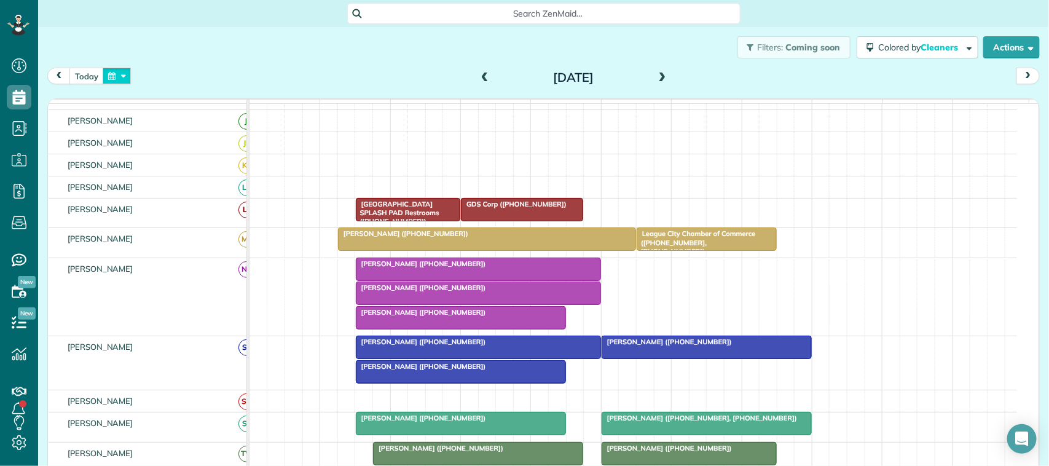
click at [106, 80] on button "button" at bounding box center [117, 76] width 28 height 17
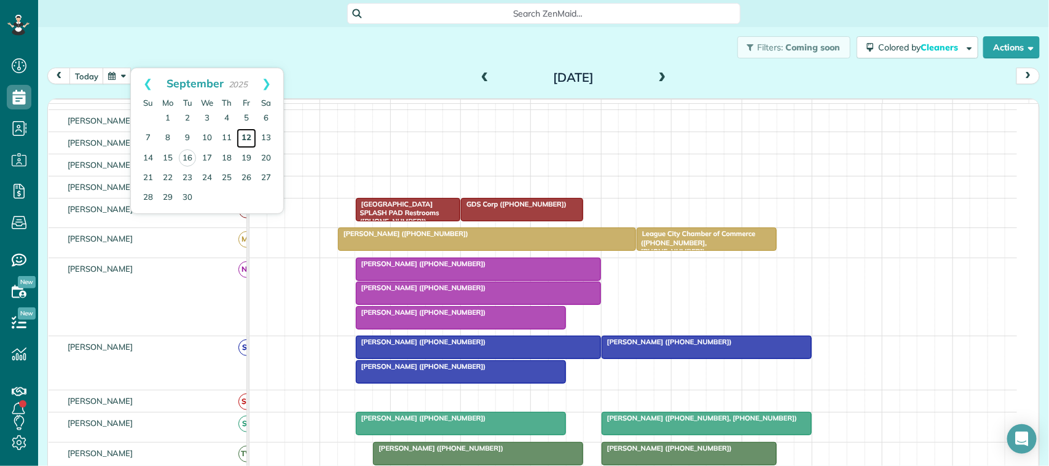
click at [244, 135] on link "12" at bounding box center [247, 138] width 20 height 20
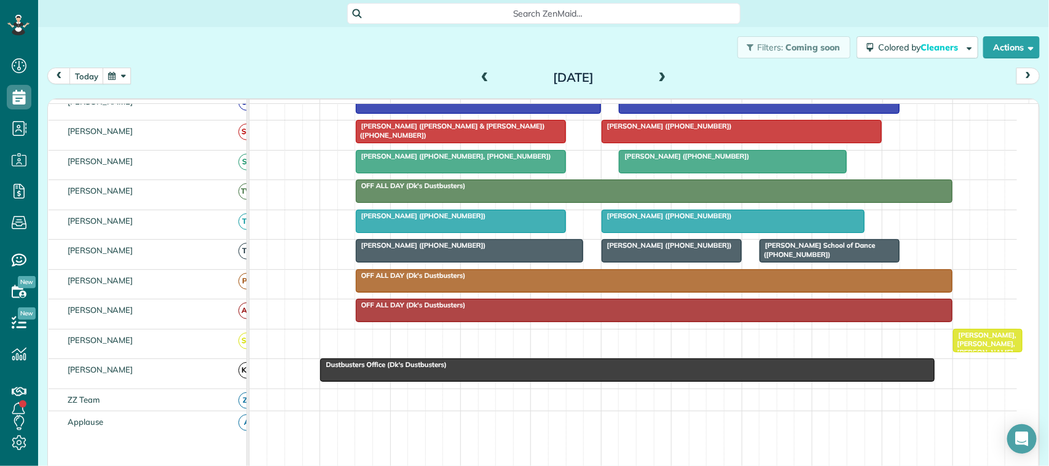
scroll to position [384, 0]
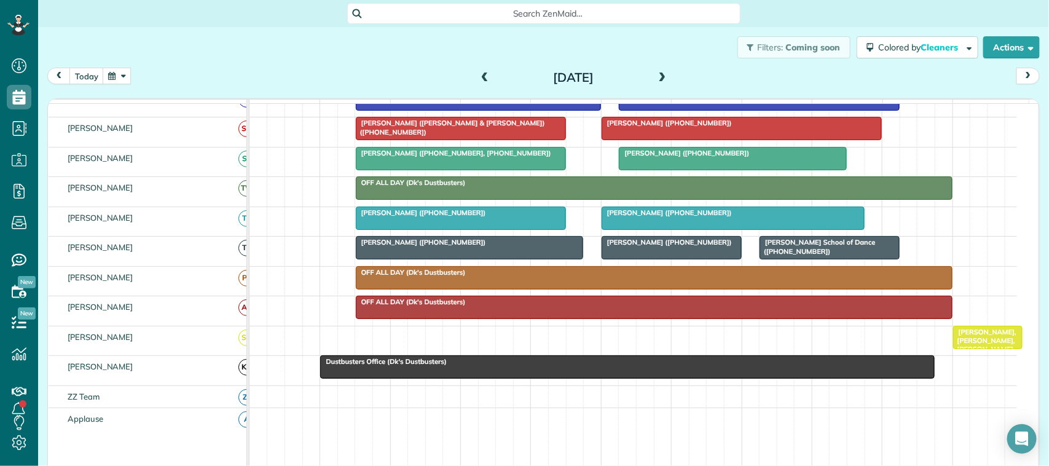
click at [396, 229] on div at bounding box center [460, 218] width 209 height 22
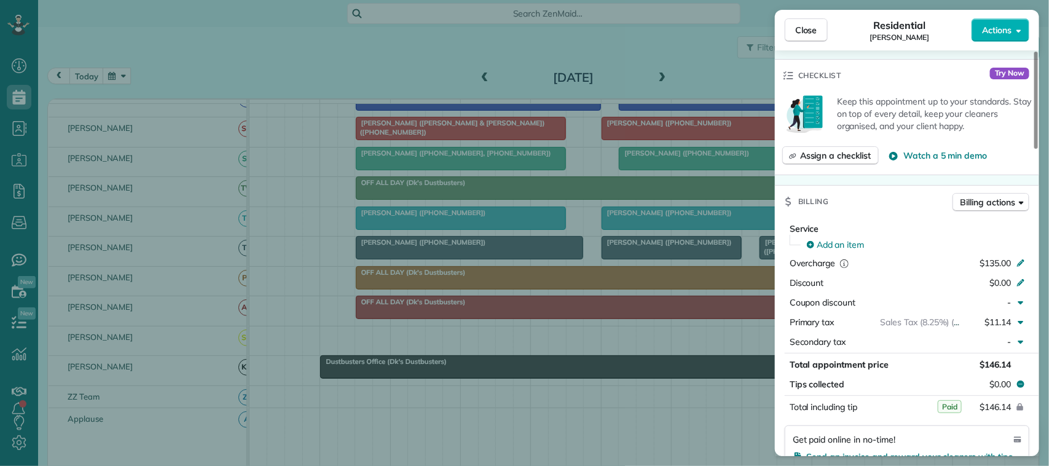
scroll to position [461, 0]
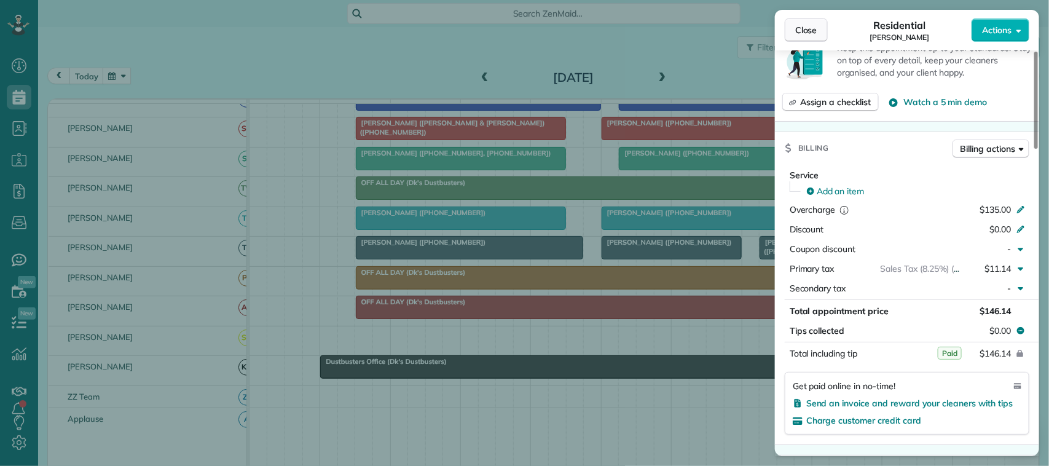
click at [804, 25] on span "Close" at bounding box center [806, 30] width 22 height 12
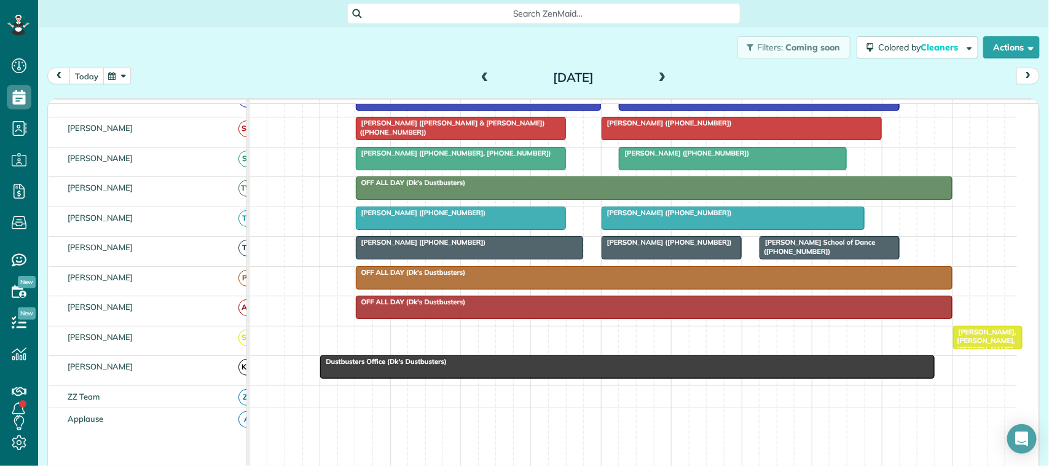
click at [87, 80] on button "today" at bounding box center [86, 76] width 34 height 17
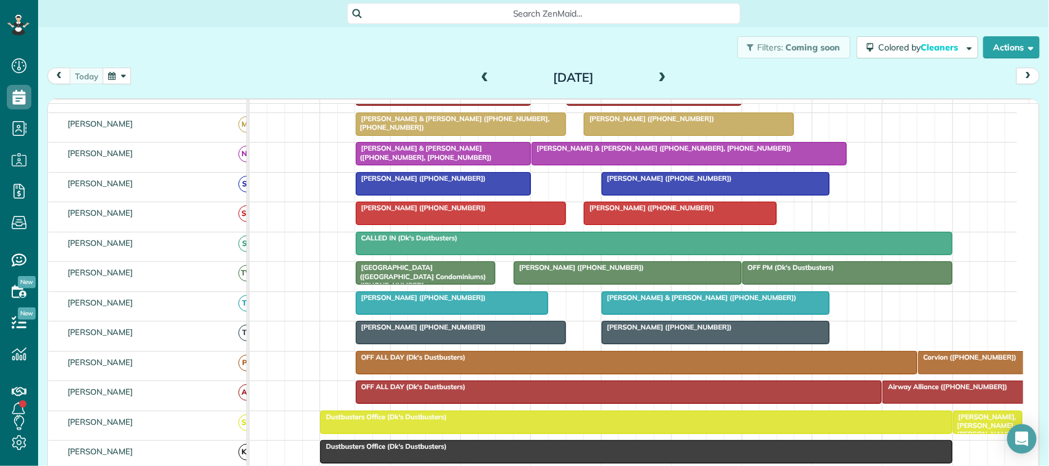
scroll to position [384, 0]
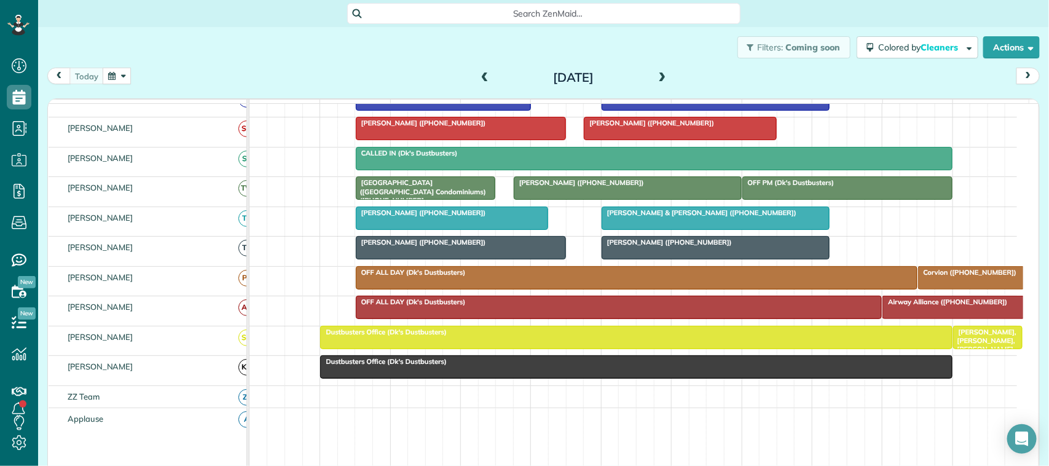
click at [96, 86] on div "today Tuesday Sep 16, 2025" at bounding box center [543, 79] width 992 height 23
click at [165, 85] on div "today Tuesday Sep 16, 2025" at bounding box center [543, 79] width 992 height 23
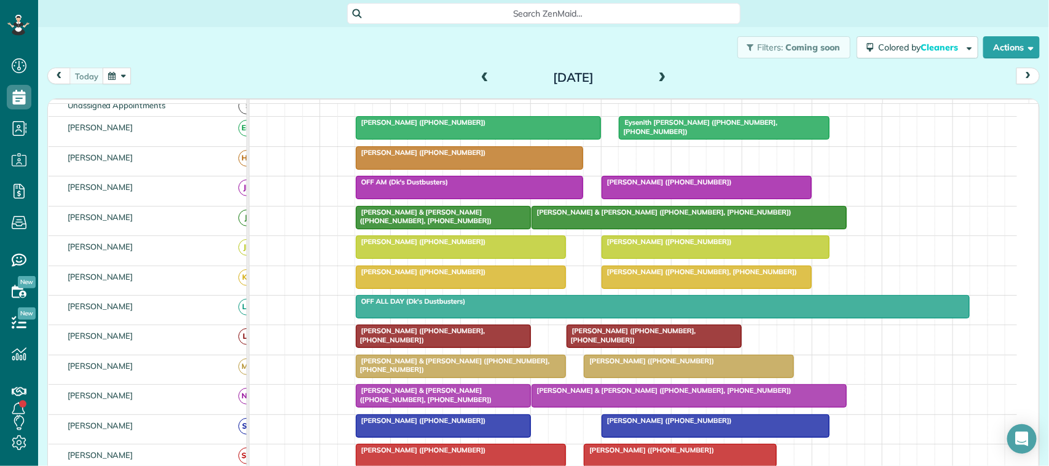
scroll to position [16, 0]
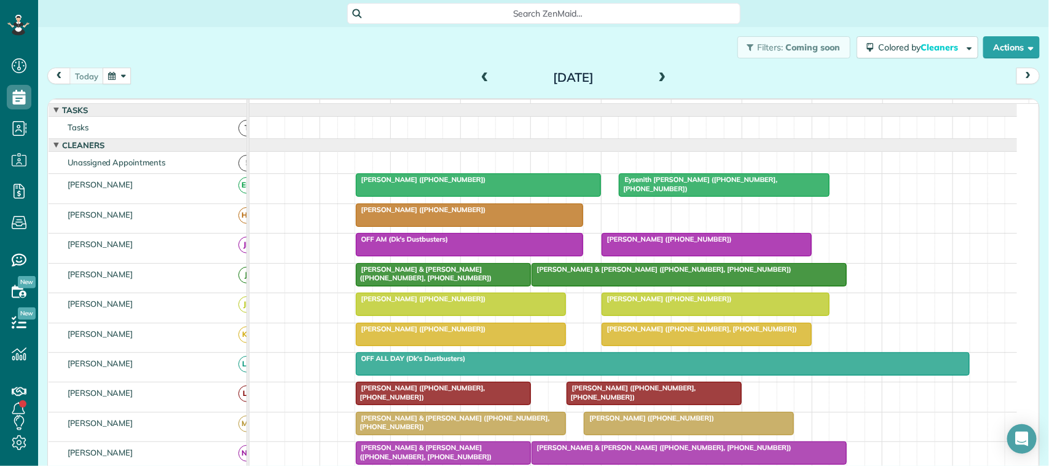
click at [309, 51] on div "Filters: Coming soon Colored by Cleaners Color by Cleaner Color by Team Color b…" at bounding box center [543, 47] width 1011 height 41
click at [656, 75] on span at bounding box center [662, 77] width 14 height 11
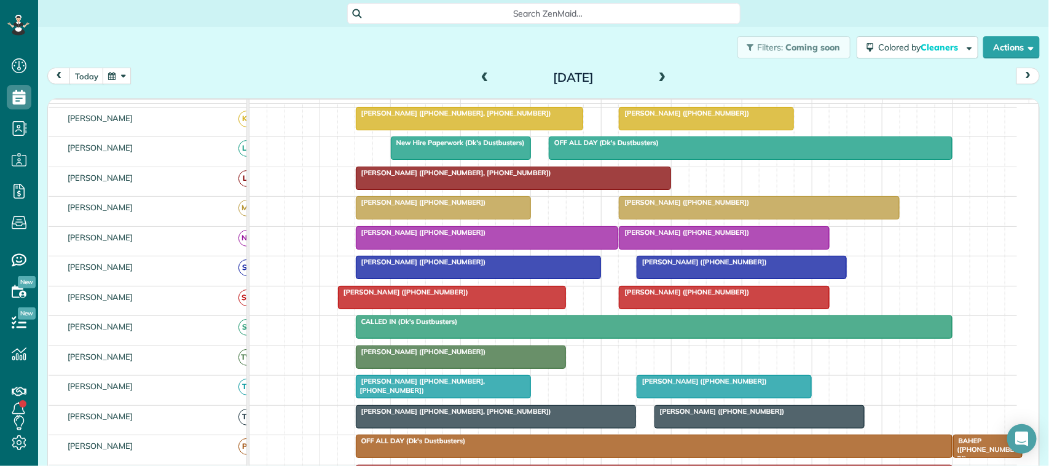
scroll to position [77, 0]
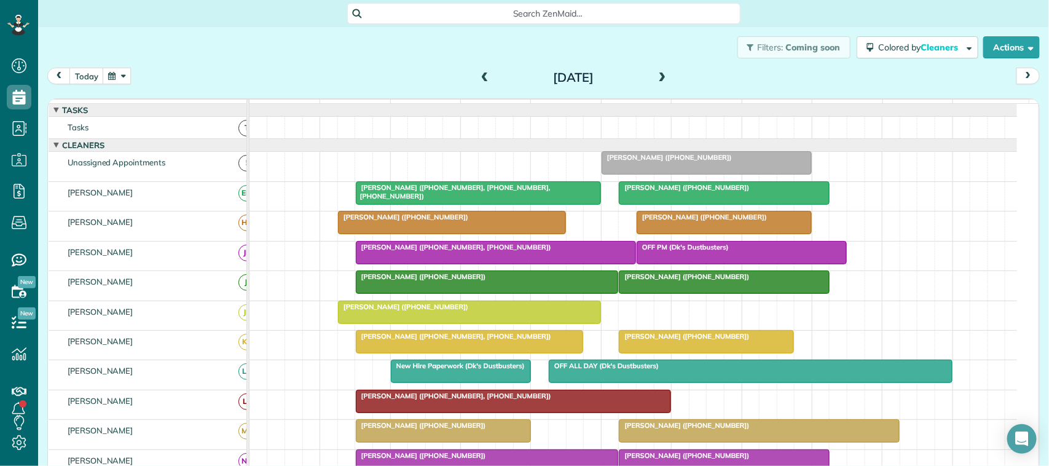
click at [658, 82] on span at bounding box center [662, 77] width 14 height 11
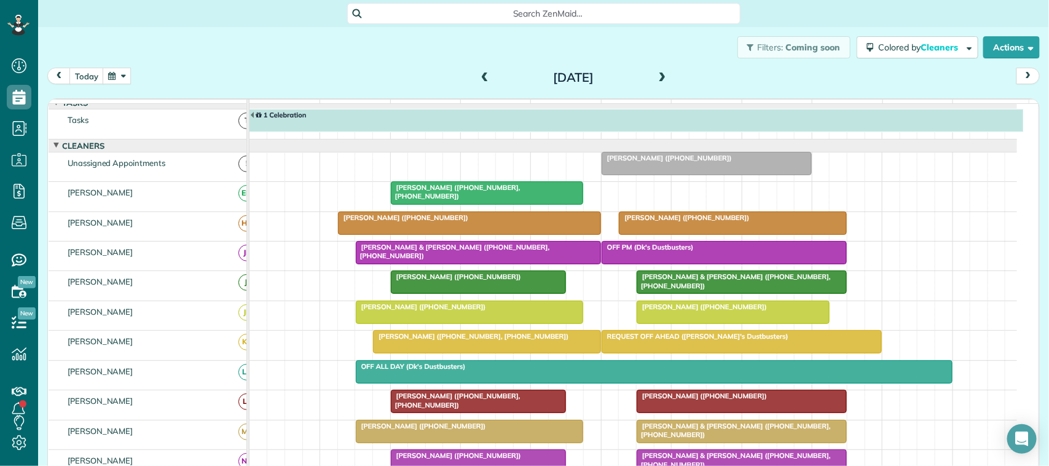
click at [657, 77] on span at bounding box center [662, 77] width 14 height 11
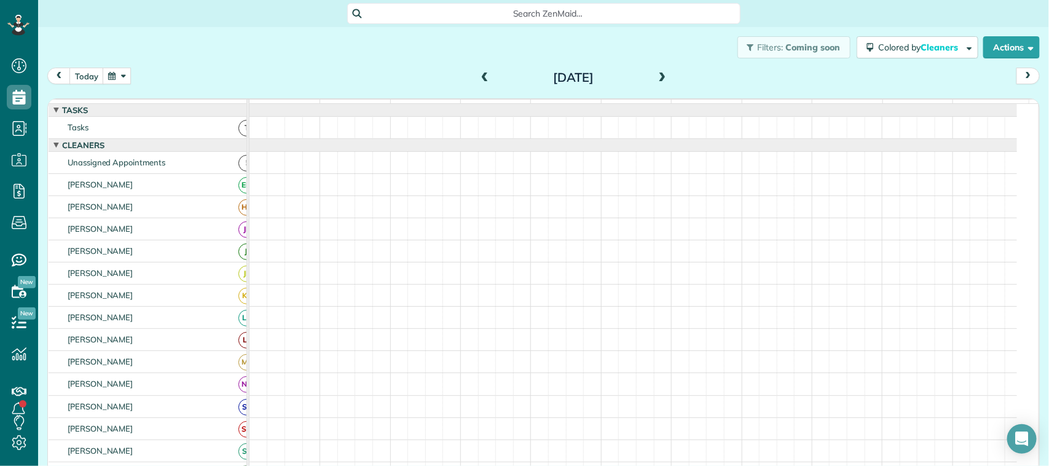
drag, startPoint x: 476, startPoint y: 77, endPoint x: 450, endPoint y: 84, distance: 26.5
click at [478, 78] on span at bounding box center [485, 77] width 14 height 11
click at [97, 76] on button "today" at bounding box center [86, 76] width 34 height 17
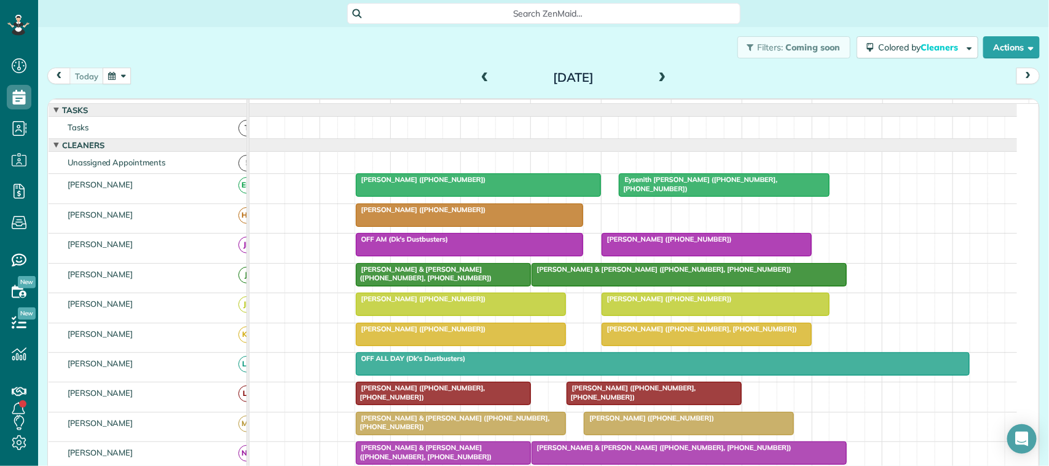
click at [444, 80] on div "today Tuesday Sep 16, 2025" at bounding box center [543, 79] width 992 height 23
click at [238, 68] on div "today Tuesday Sep 16, 2025" at bounding box center [543, 79] width 992 height 23
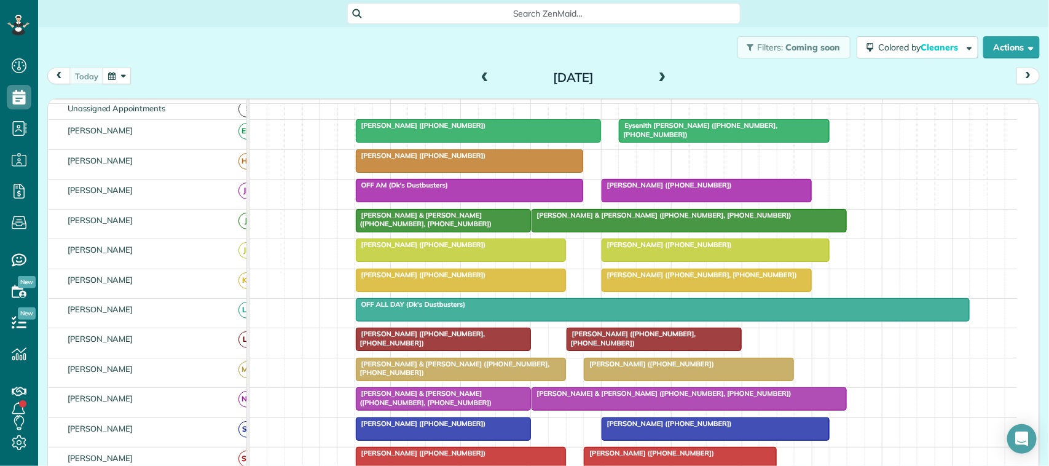
scroll to position [77, 0]
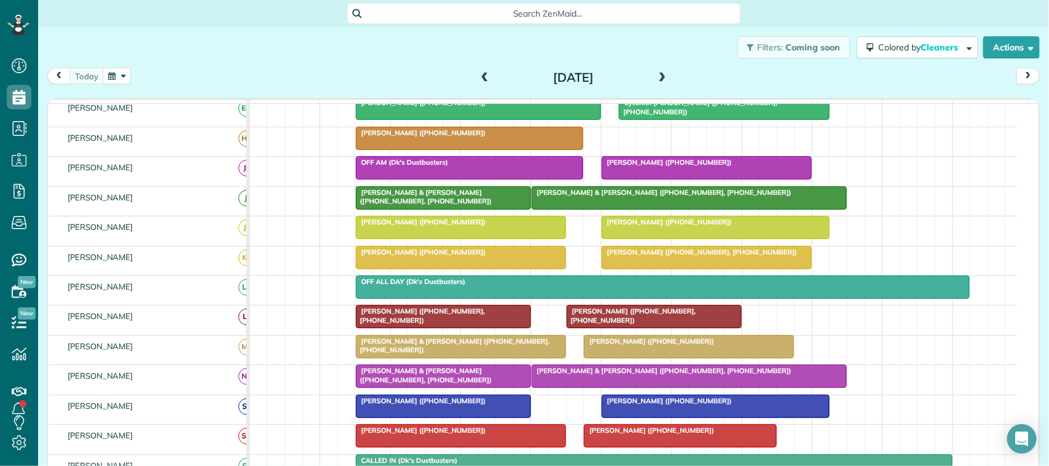
click at [390, 327] on div at bounding box center [443, 316] width 174 height 22
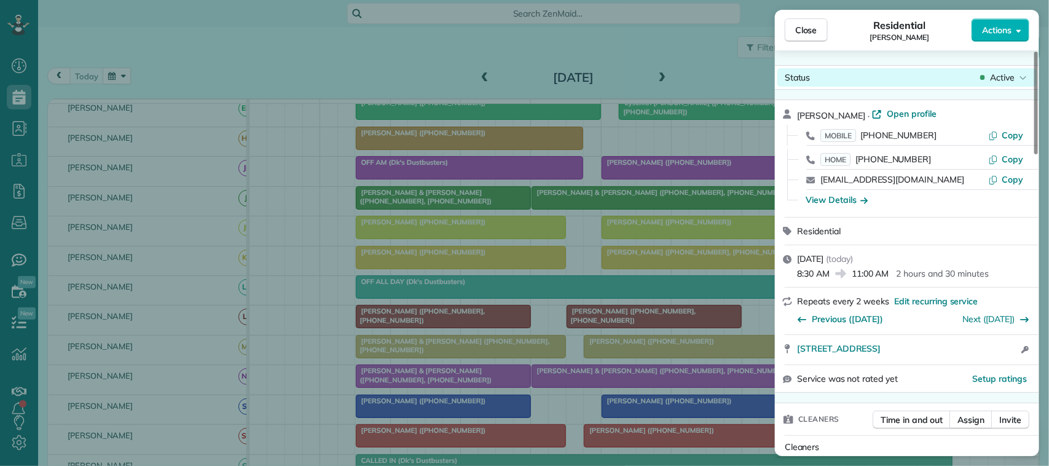
click at [1019, 74] on icon at bounding box center [1022, 77] width 7 height 12
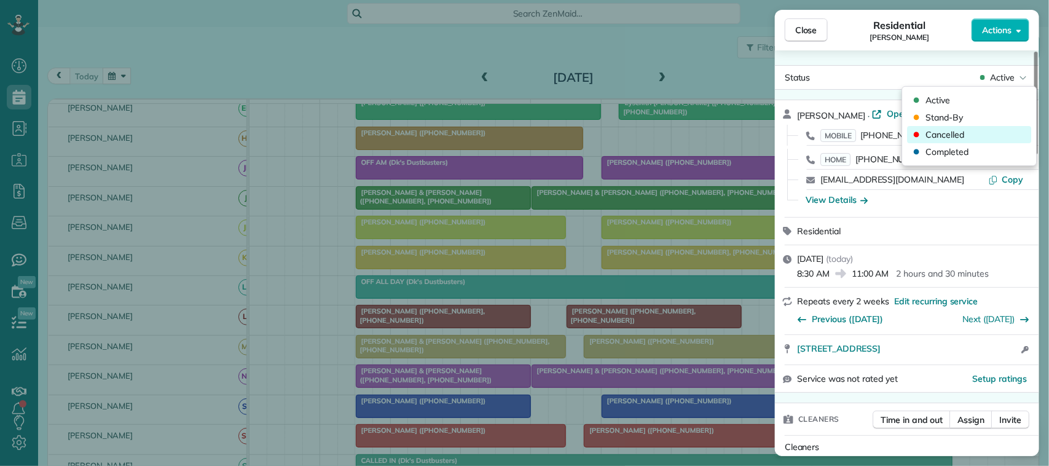
click at [972, 133] on div "Cancelled" at bounding box center [969, 134] width 124 height 17
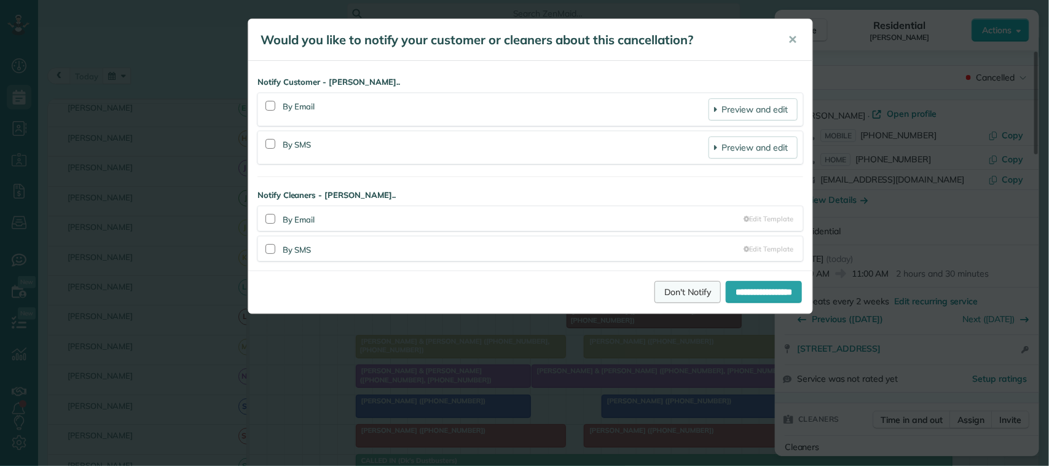
click at [654, 287] on link "Don't Notify" at bounding box center [687, 292] width 66 height 22
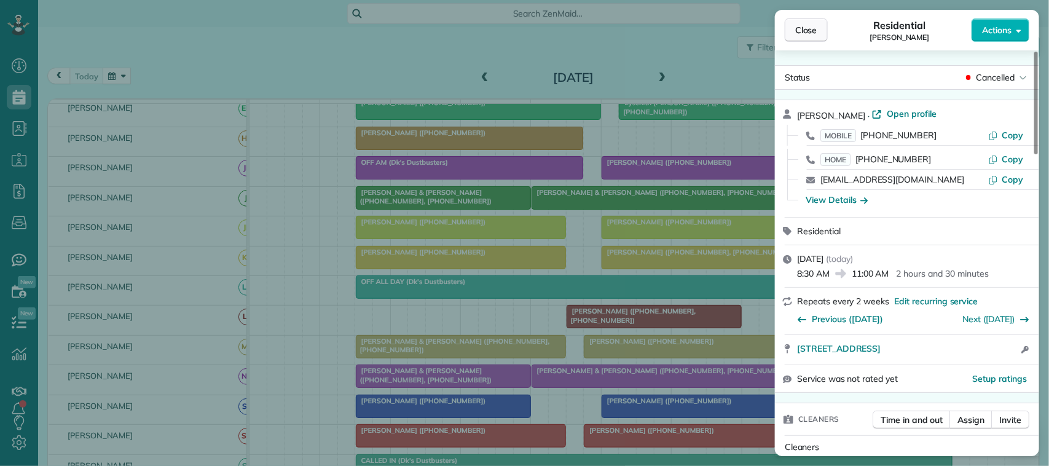
click at [808, 37] on button "Close" at bounding box center [805, 29] width 43 height 23
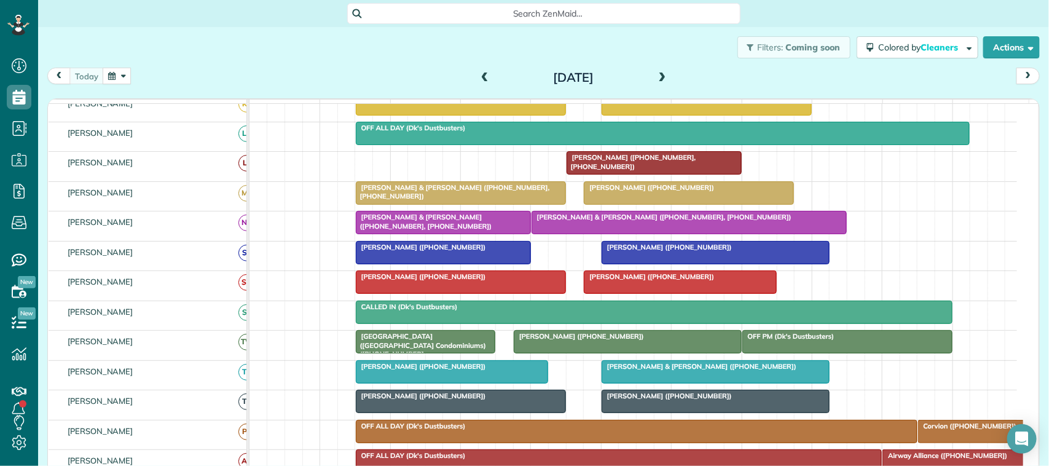
scroll to position [154, 0]
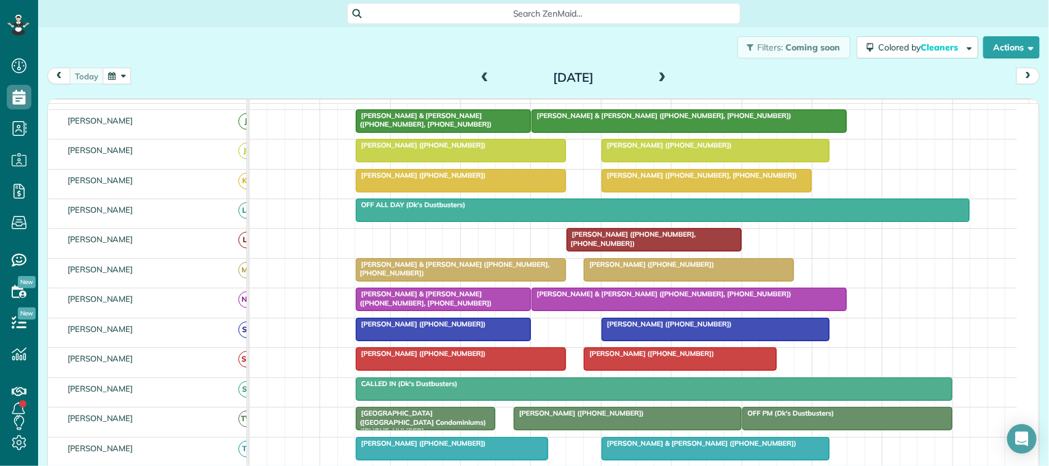
click at [655, 74] on span at bounding box center [662, 77] width 14 height 11
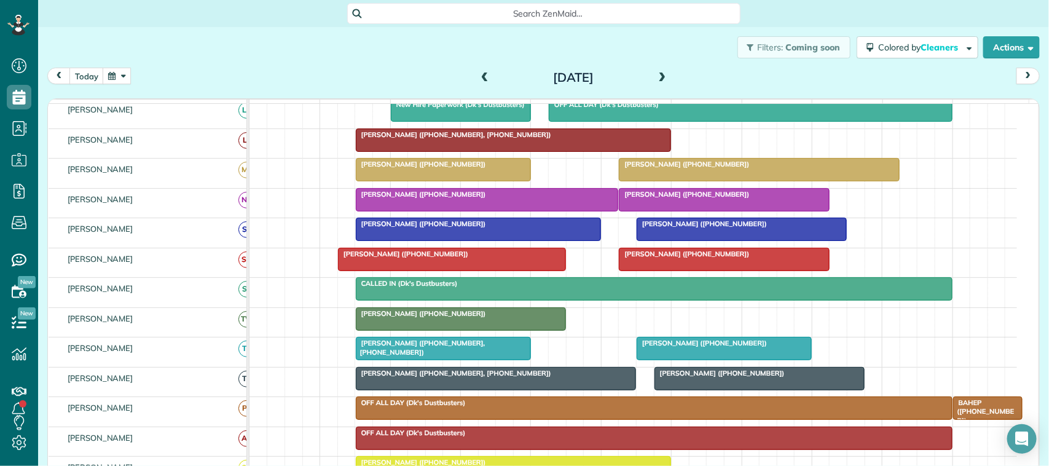
scroll to position [173, 0]
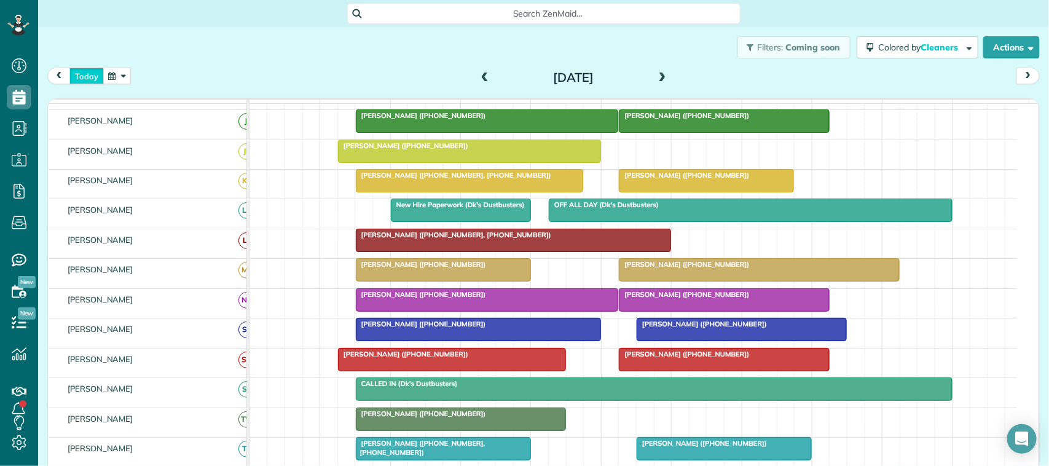
click at [90, 80] on button "today" at bounding box center [86, 76] width 34 height 17
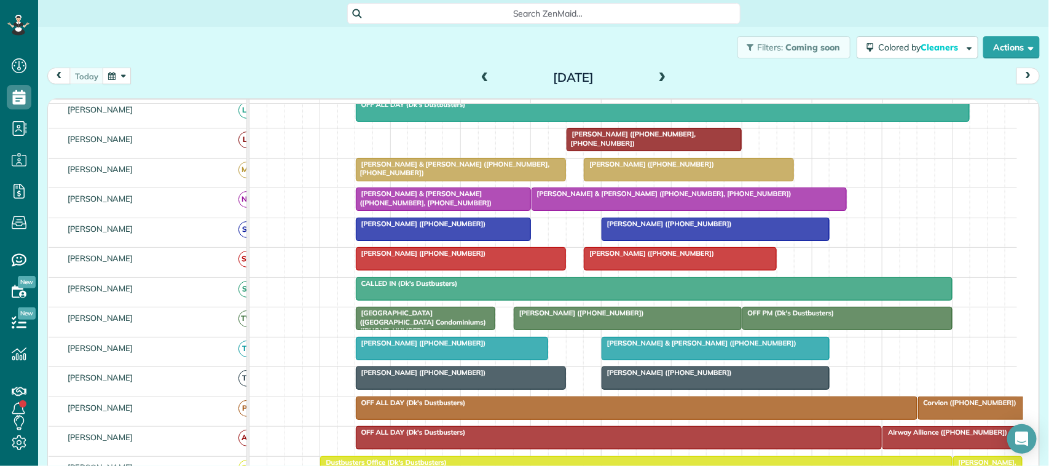
scroll to position [0, 0]
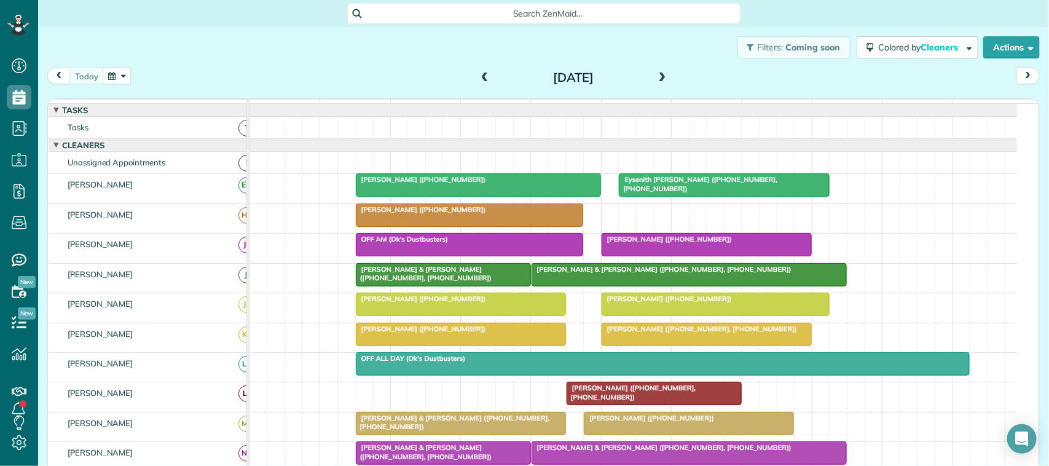
click at [287, 75] on div "today Tuesday Sep 16, 2025" at bounding box center [543, 79] width 992 height 23
click at [342, 71] on div "today Tuesday Sep 16, 2025" at bounding box center [543, 79] width 992 height 23
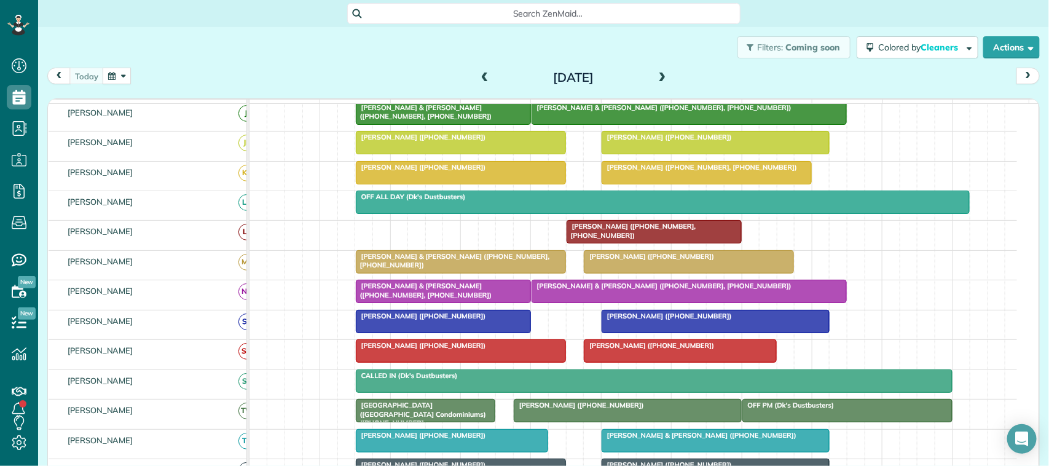
scroll to position [80, 0]
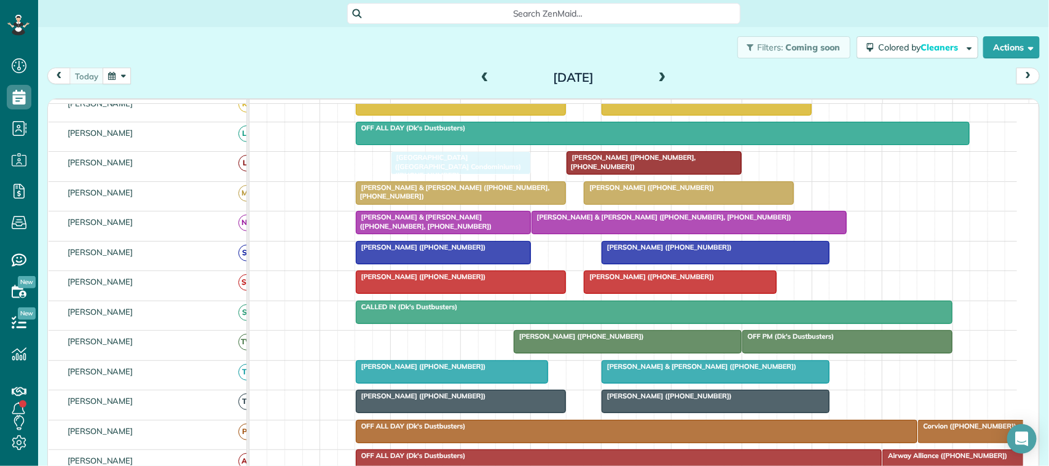
drag, startPoint x: 401, startPoint y: 352, endPoint x: 432, endPoint y: 173, distance: 181.4
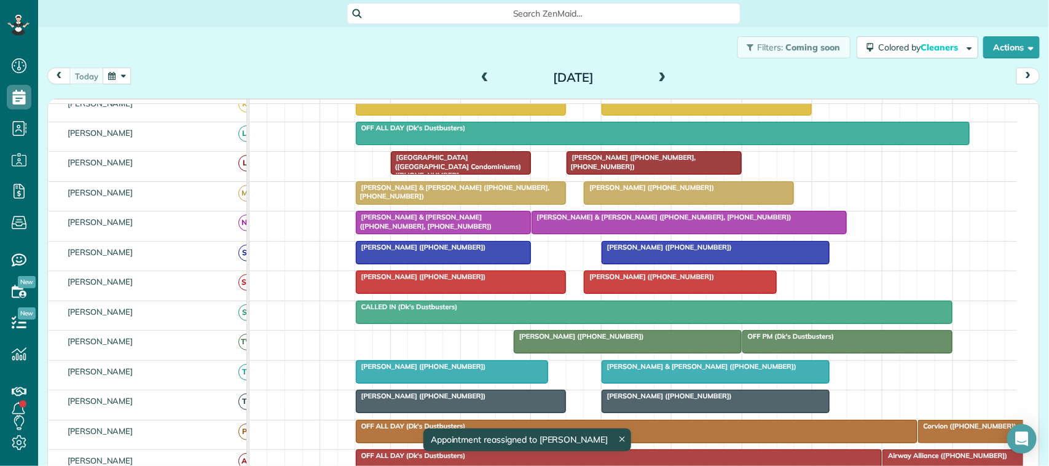
drag, startPoint x: 542, startPoint y: 350, endPoint x: 415, endPoint y: 347, distance: 126.6
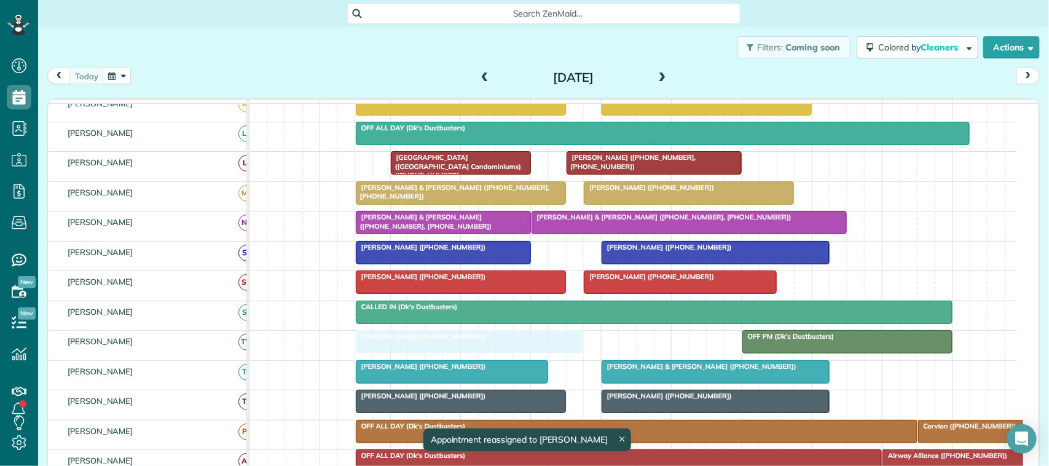
drag, startPoint x: 523, startPoint y: 358, endPoint x: 373, endPoint y: 352, distance: 149.4
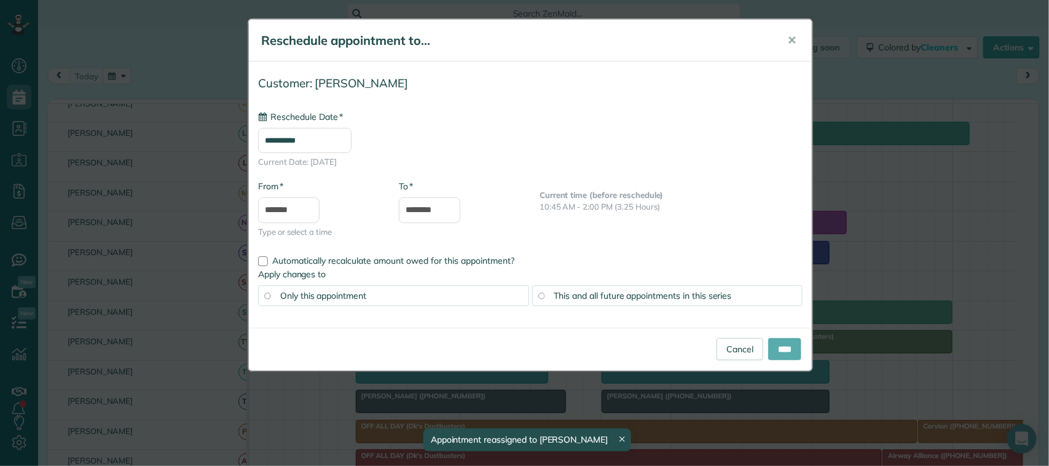
type input "**********"
click at [768, 345] on input "****" at bounding box center [784, 349] width 33 height 22
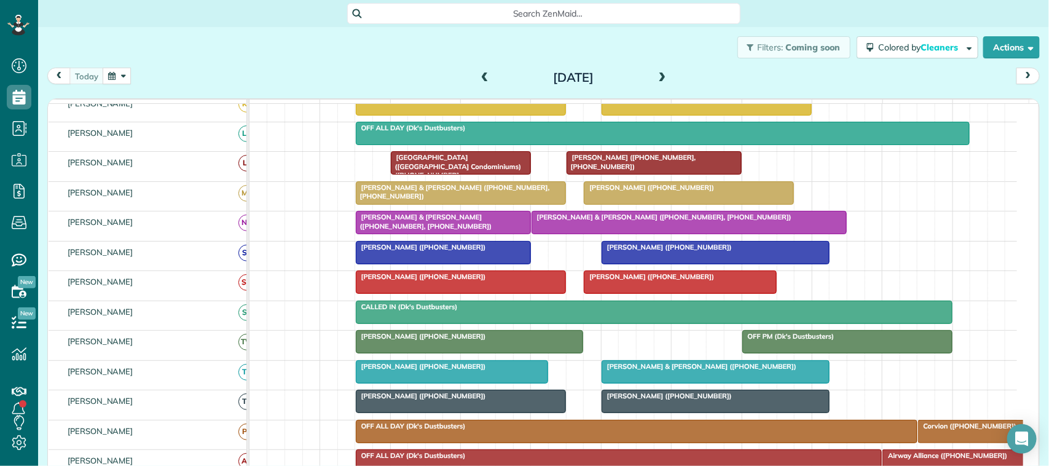
click at [667, 81] on div "today Tuesday Sep 16, 2025" at bounding box center [543, 79] width 992 height 23
click at [658, 72] on span at bounding box center [662, 77] width 14 height 11
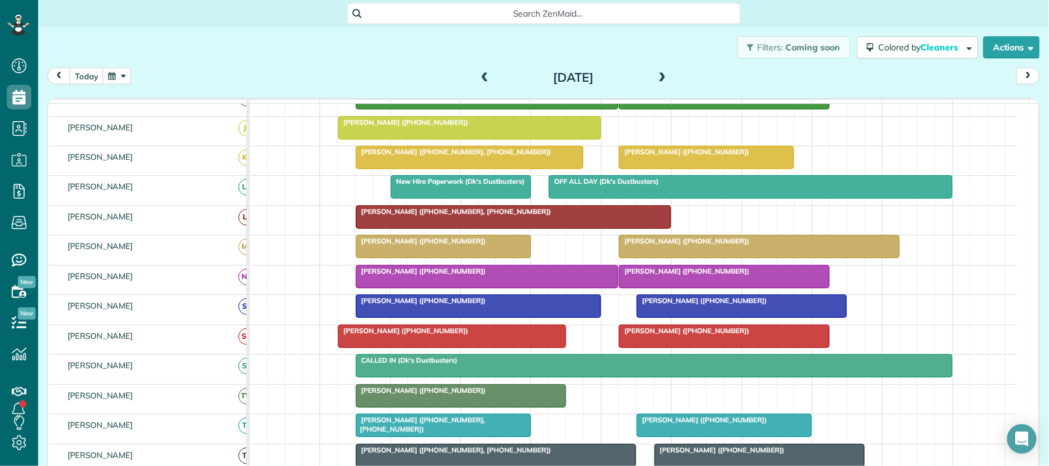
scroll to position [238, 0]
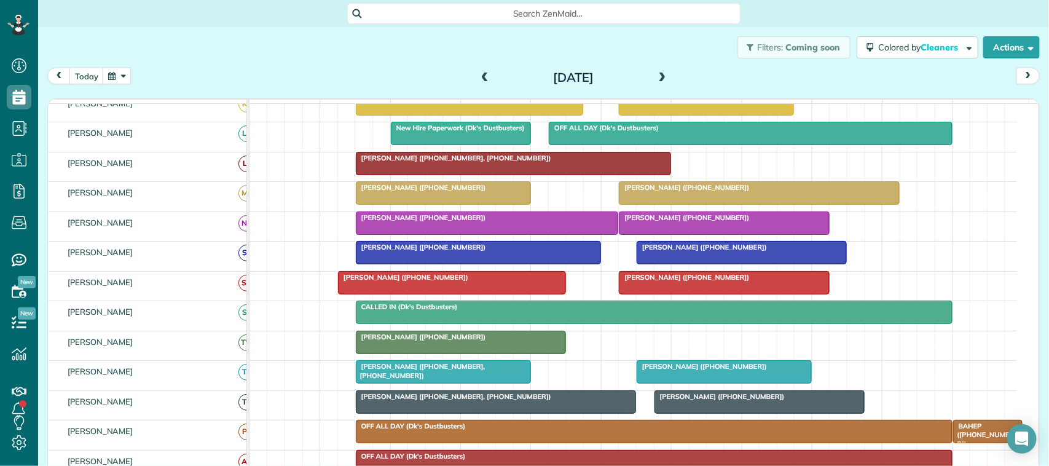
click at [658, 72] on span at bounding box center [662, 77] width 14 height 11
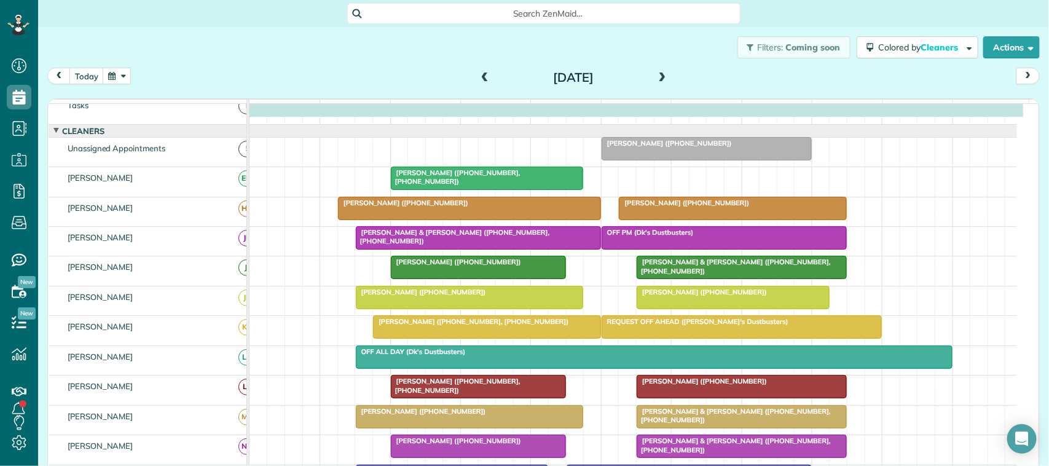
scroll to position [0, 0]
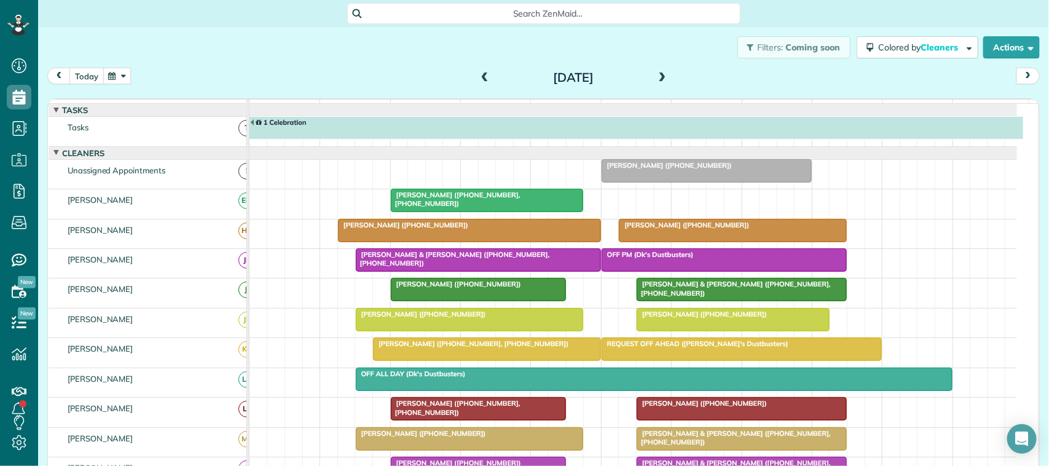
click at [96, 80] on button "today" at bounding box center [86, 76] width 34 height 17
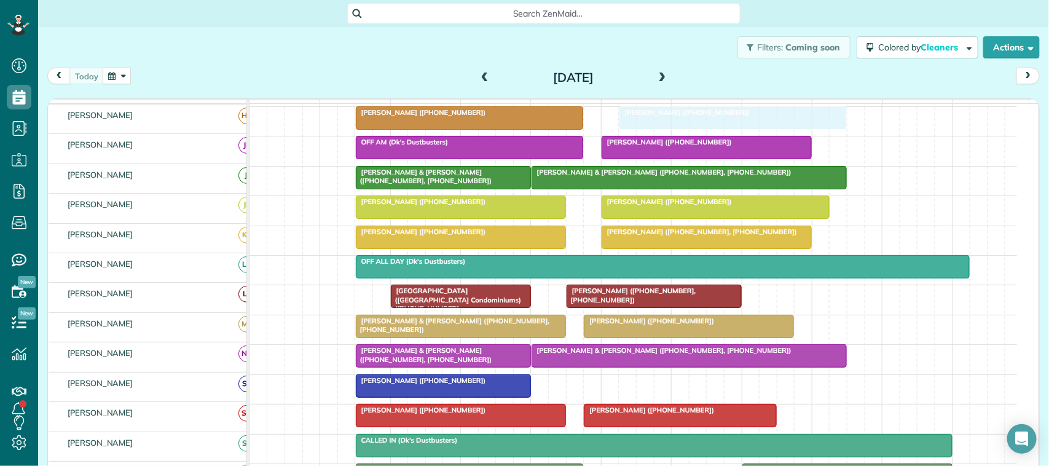
scroll to position [94, 0]
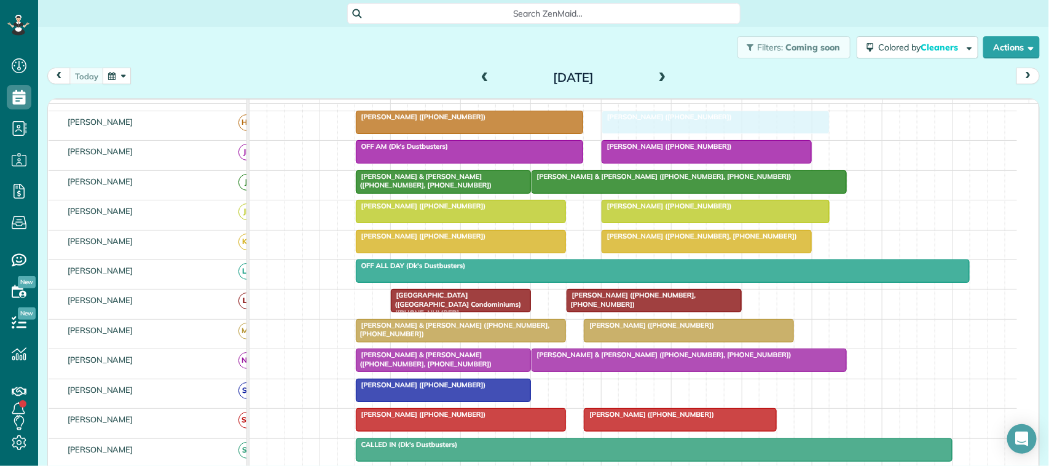
drag, startPoint x: 627, startPoint y: 241, endPoint x: 631, endPoint y: 135, distance: 105.7
